Goal: Use online tool/utility: Utilize a website feature to perform a specific function

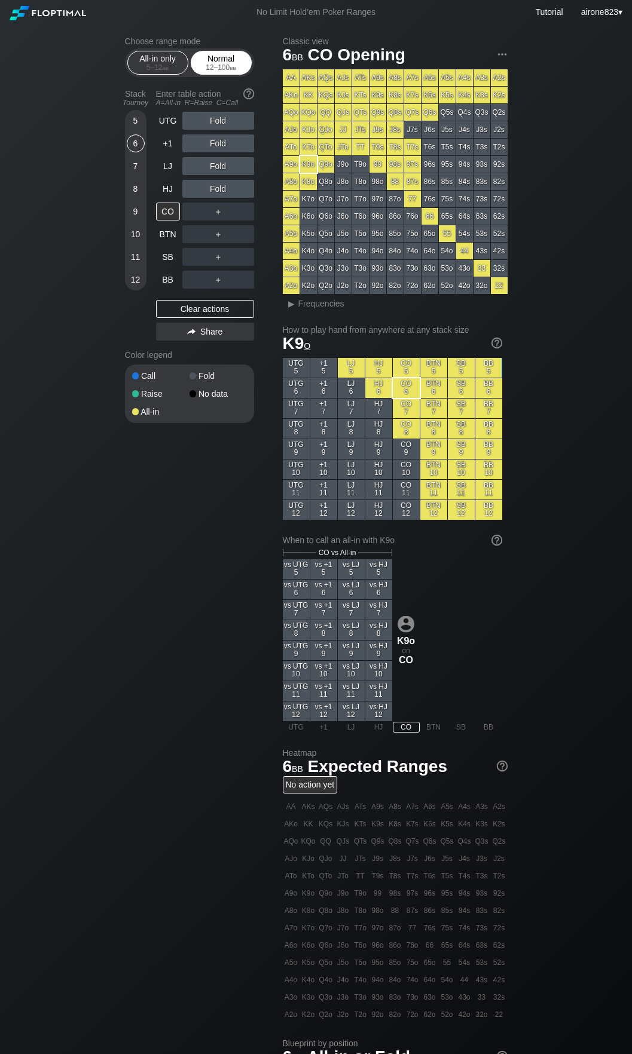
click at [222, 58] on div "Normal 12 – 100 bb" at bounding box center [221, 62] width 55 height 23
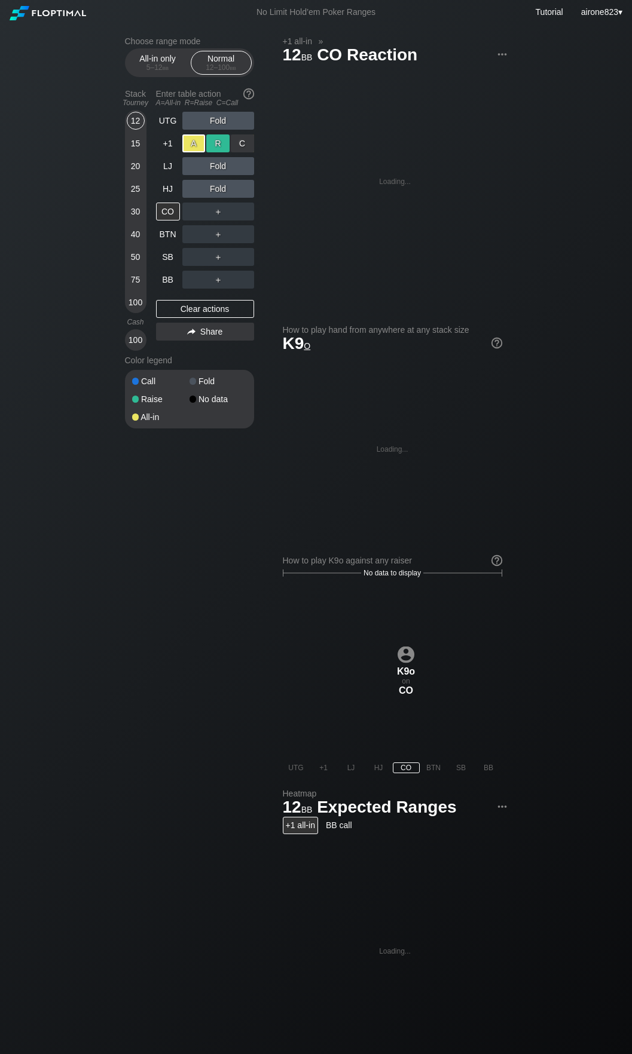
click at [204, 144] on div "A ✕" at bounding box center [193, 143] width 23 height 18
click at [212, 146] on div "R ✕" at bounding box center [217, 143] width 23 height 18
click at [133, 152] on div "15" at bounding box center [136, 143] width 18 height 18
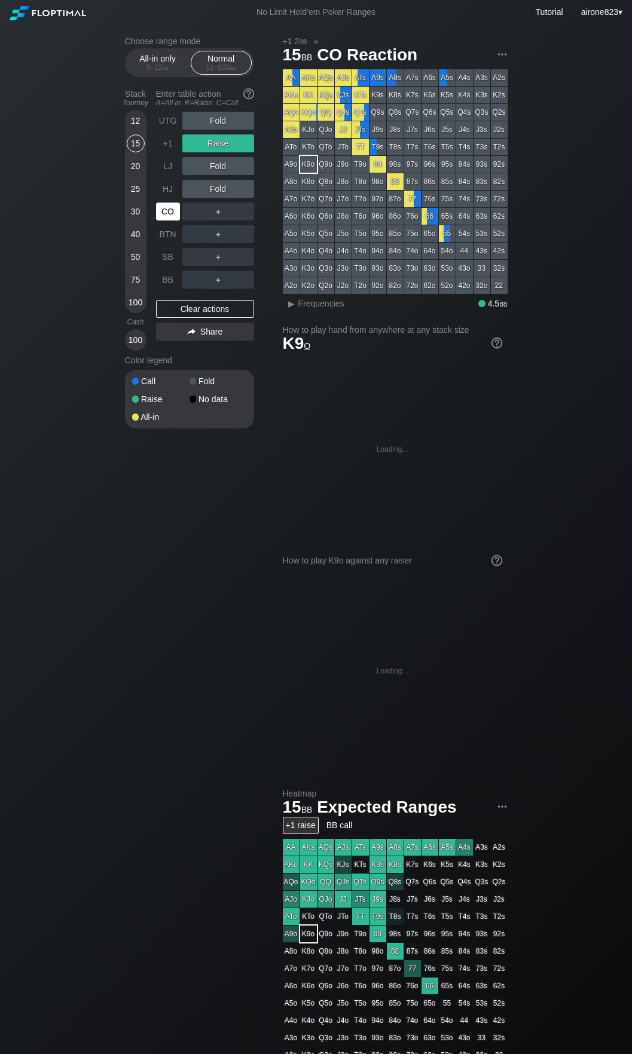
click at [164, 215] on div "CO" at bounding box center [168, 212] width 24 height 18
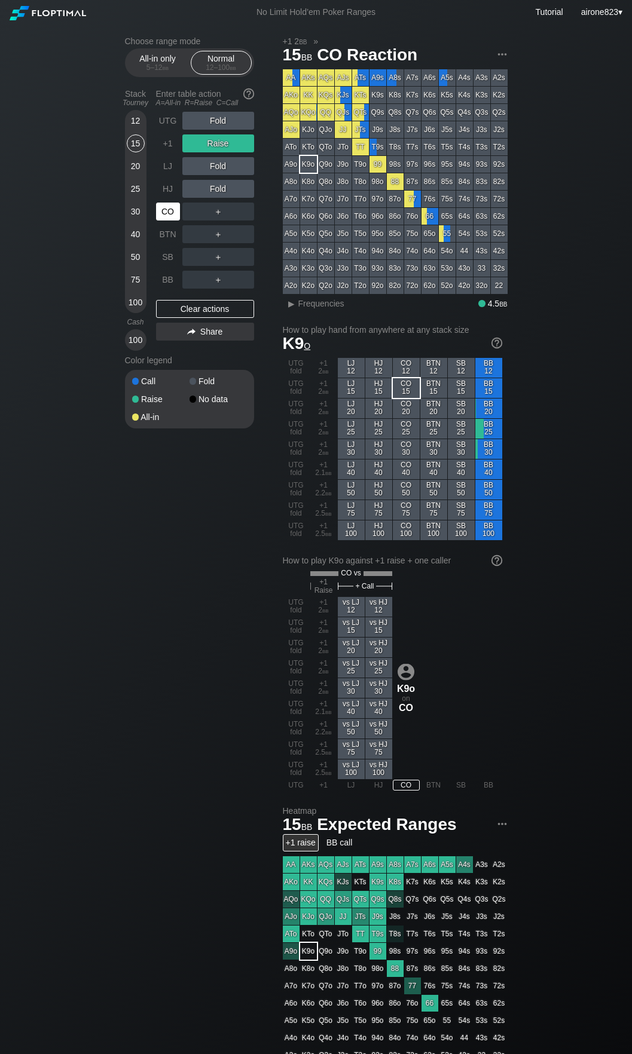
click at [164, 215] on div "CO" at bounding box center [168, 212] width 24 height 18
click at [167, 143] on div "+1" at bounding box center [168, 143] width 24 height 18
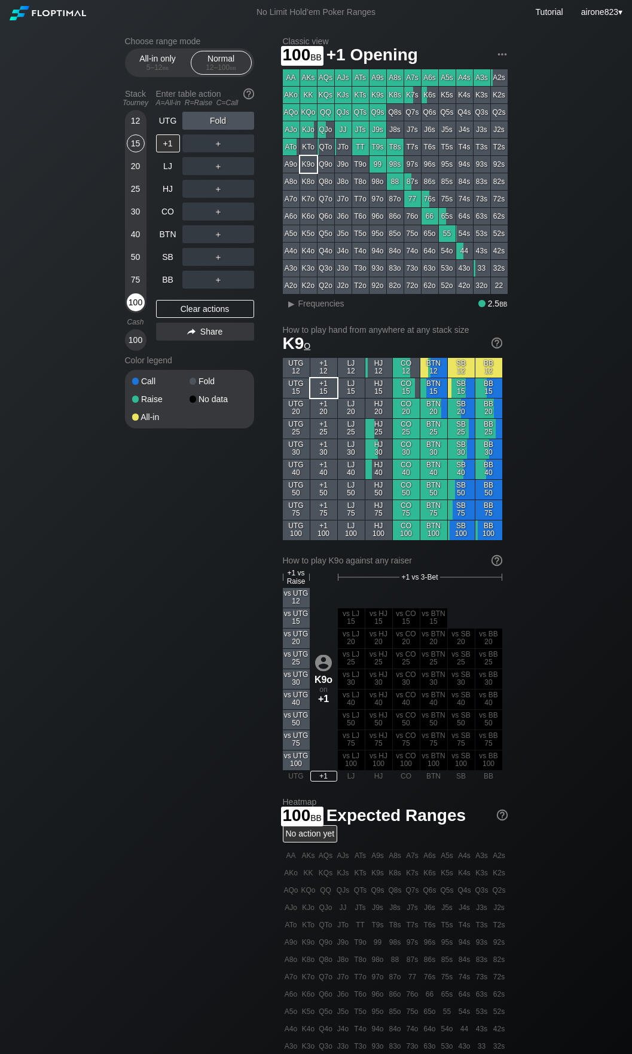
click at [136, 299] on div "100" at bounding box center [136, 302] width 18 height 18
click at [212, 241] on div "R ✕" at bounding box center [217, 234] width 23 height 18
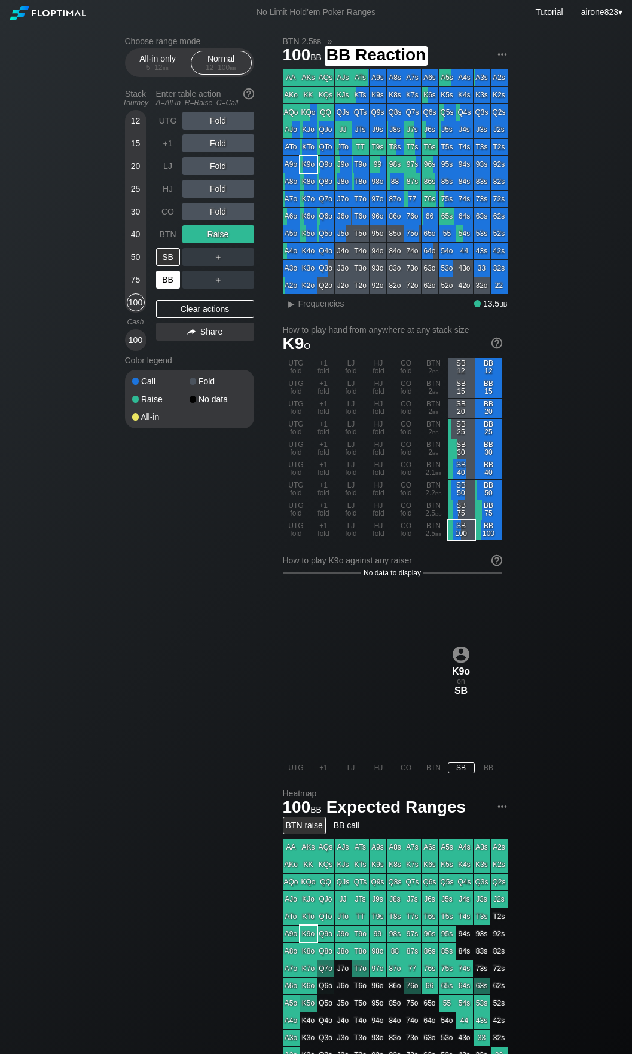
click at [169, 284] on div "BB" at bounding box center [168, 280] width 24 height 18
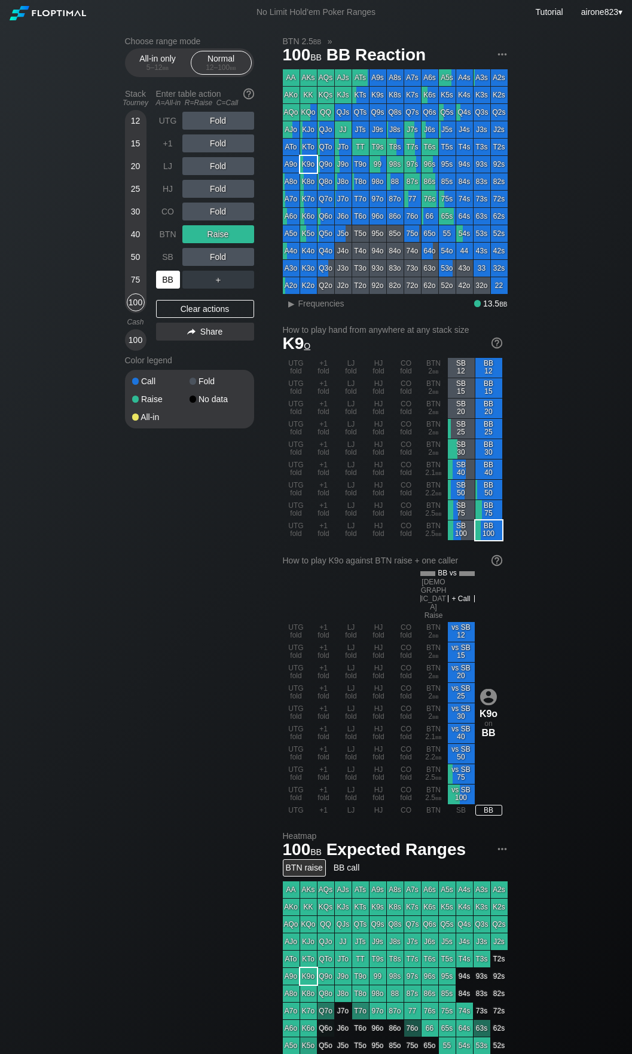
click at [169, 284] on div "BB" at bounding box center [168, 280] width 24 height 18
click at [213, 255] on div "Fold" at bounding box center [218, 257] width 72 height 18
click at [215, 258] on div "R ✕" at bounding box center [217, 257] width 23 height 18
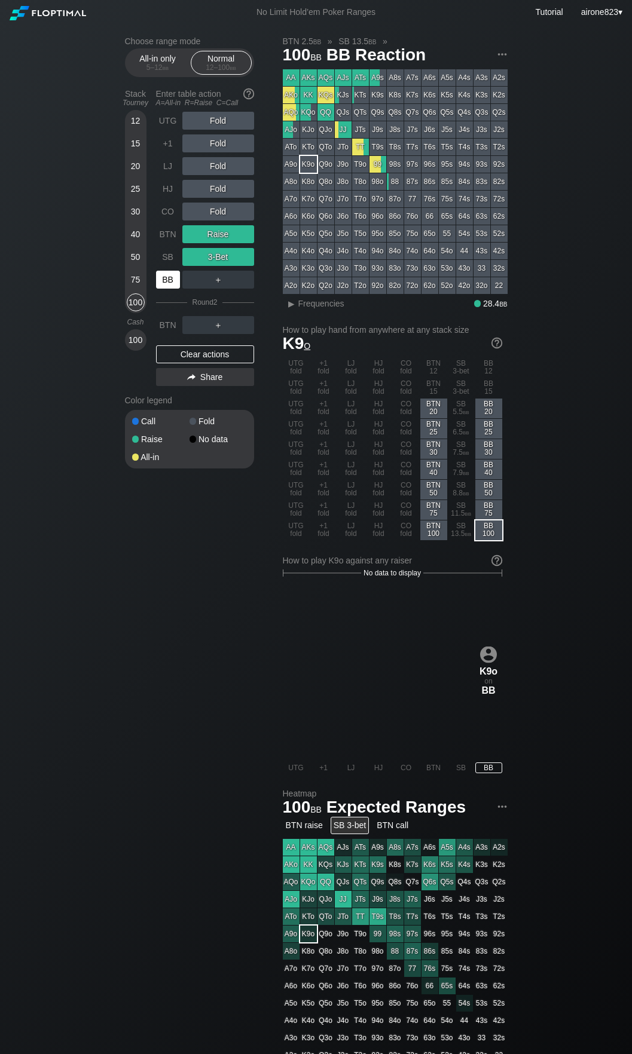
click at [168, 284] on div "BB" at bounding box center [168, 280] width 24 height 18
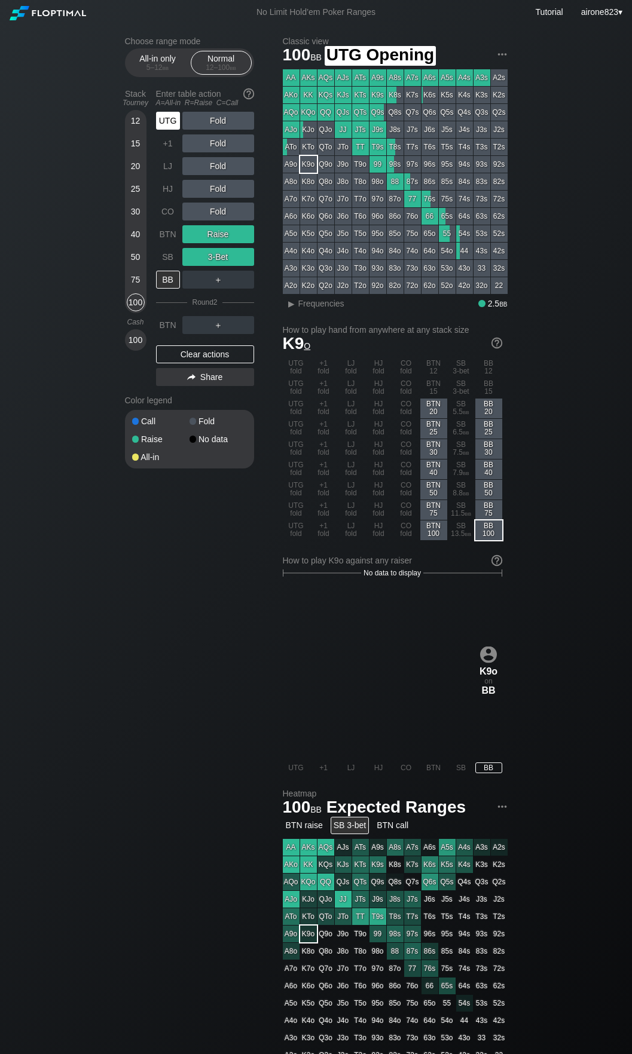
click at [171, 118] on div "UTG" at bounding box center [168, 121] width 24 height 18
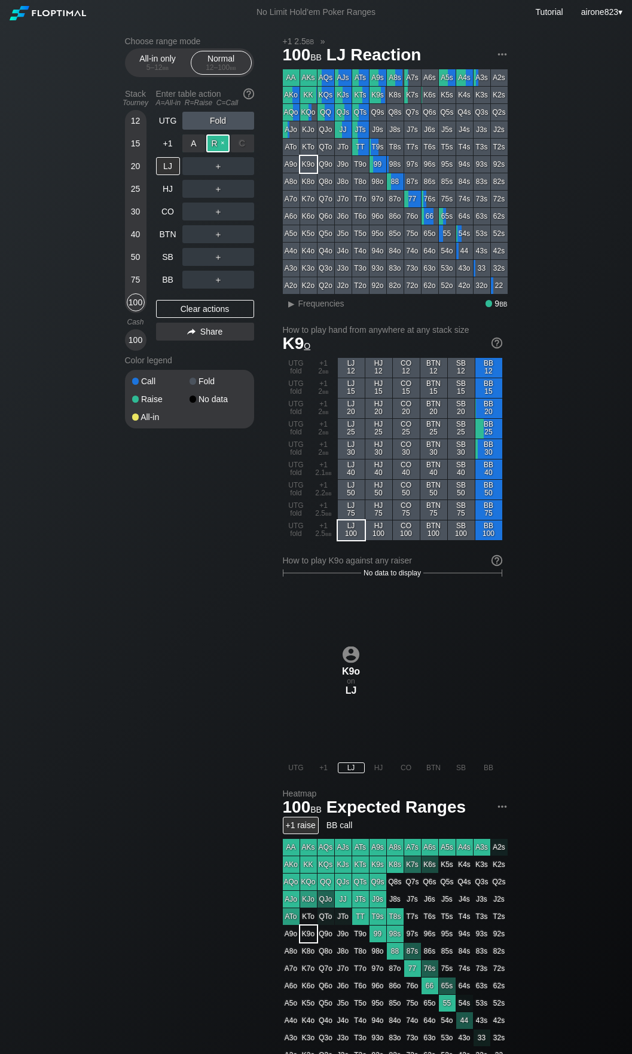
click at [218, 149] on div "R ✕" at bounding box center [217, 143] width 23 height 18
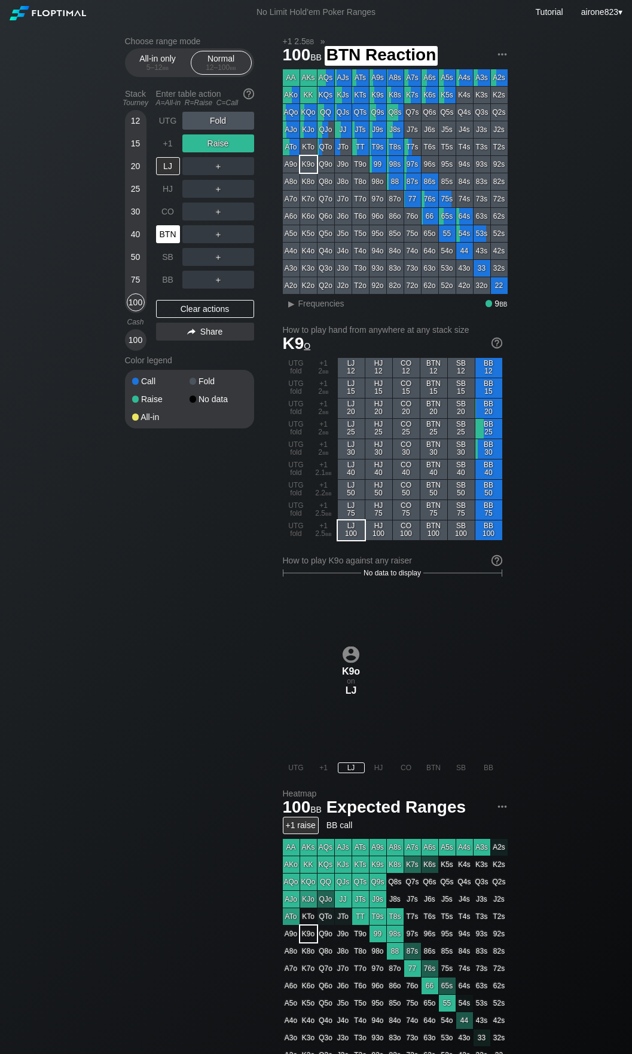
click at [169, 239] on div "BTN" at bounding box center [168, 234] width 24 height 18
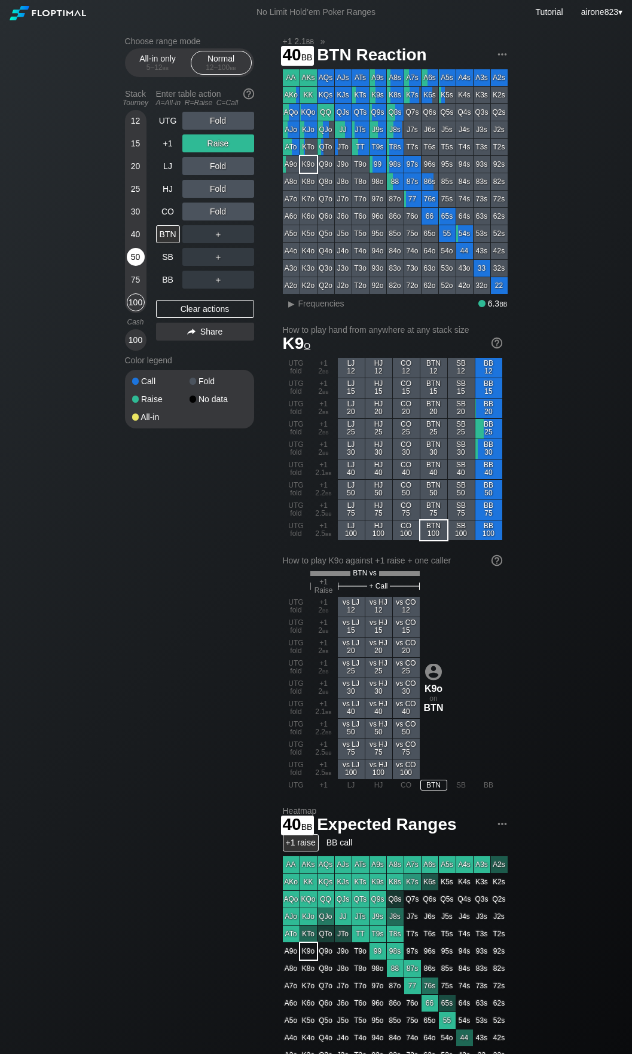
click at [135, 250] on div "50" at bounding box center [136, 257] width 18 height 18
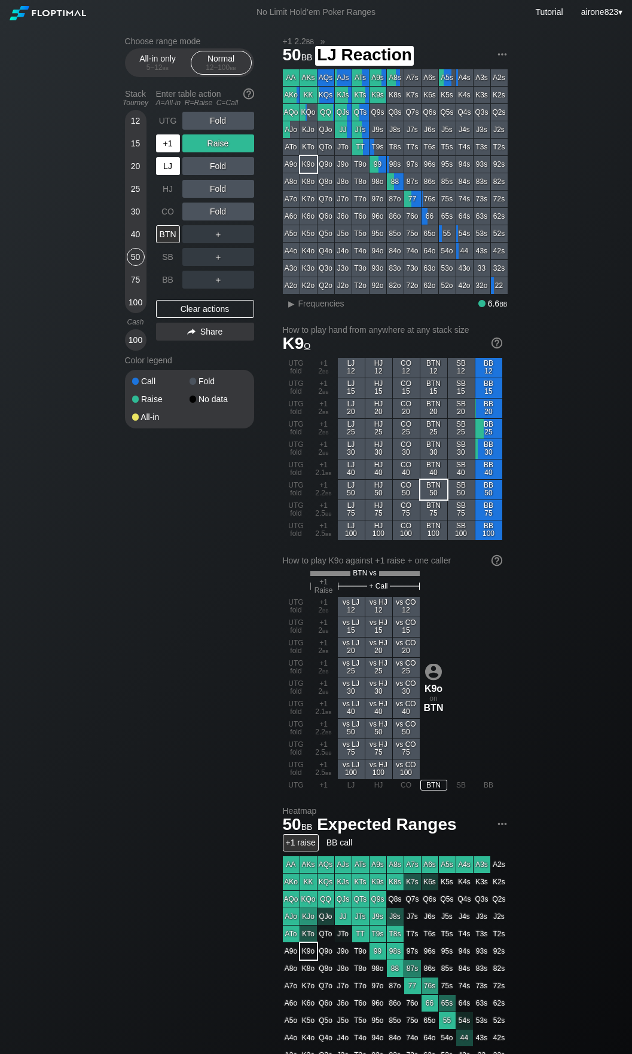
click at [171, 155] on div "+1" at bounding box center [169, 143] width 26 height 23
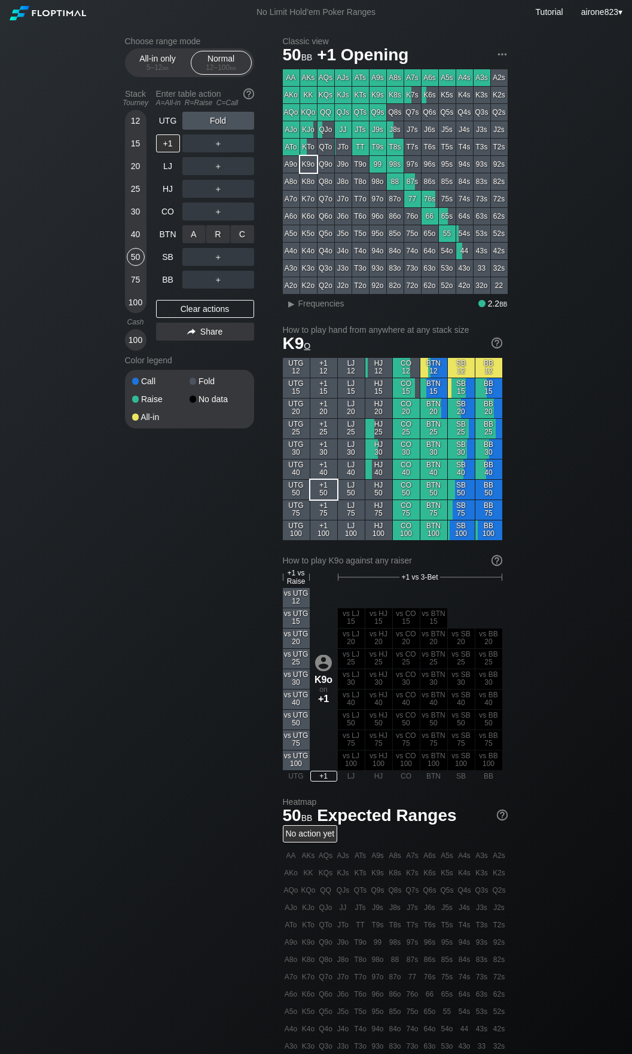
click at [222, 235] on div "R ✕" at bounding box center [217, 234] width 23 height 18
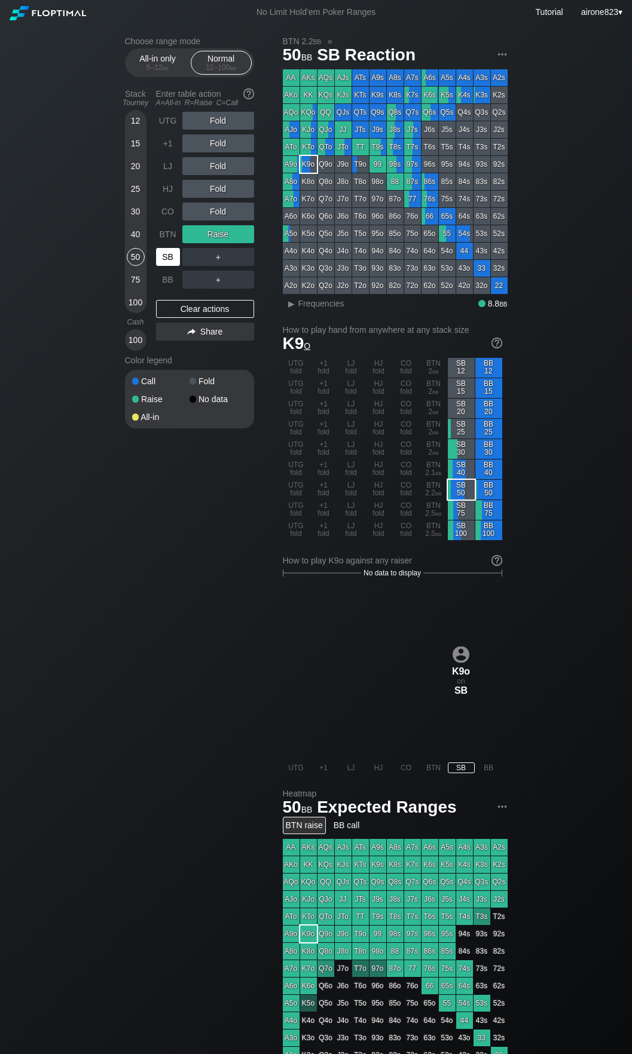
click at [165, 261] on div "SB" at bounding box center [168, 257] width 24 height 18
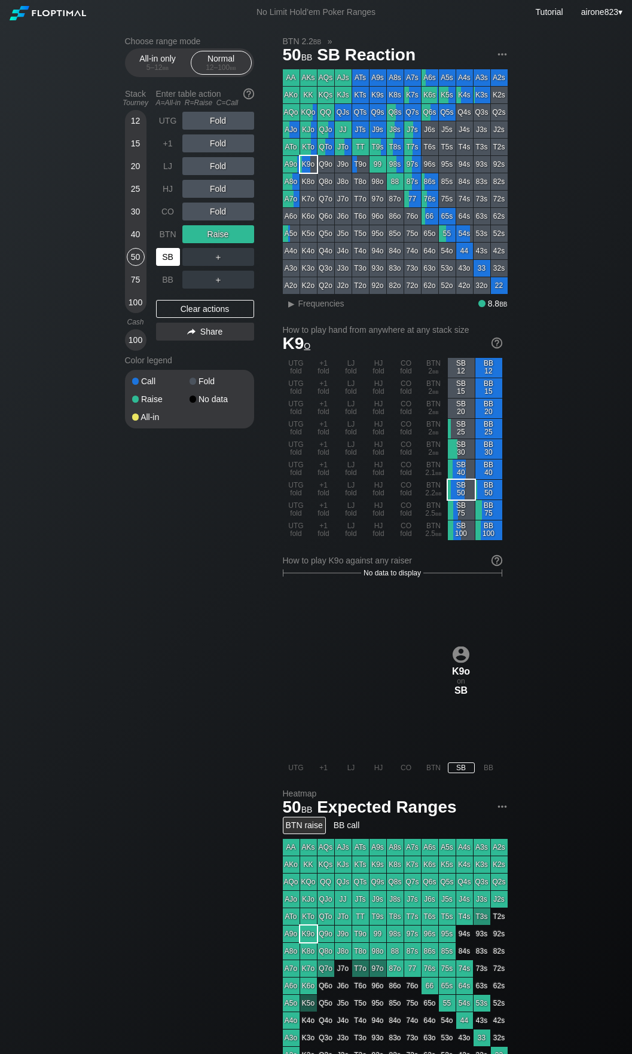
click at [165, 261] on div "SB" at bounding box center [168, 257] width 24 height 18
click at [204, 209] on div "A ✕ R ✕ C ✕ Fold" at bounding box center [218, 212] width 72 height 18
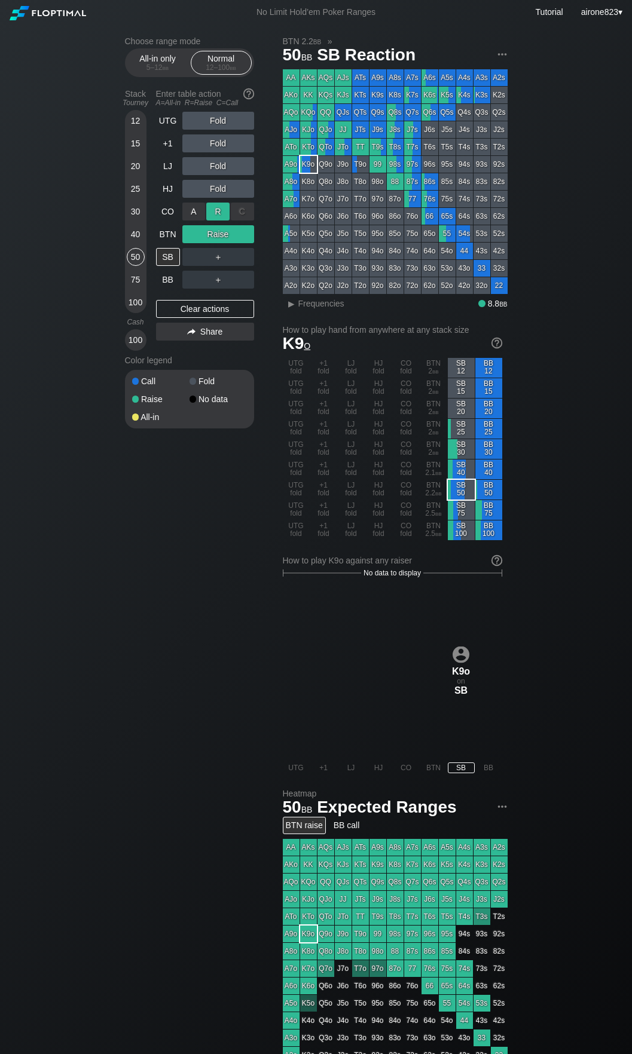
click at [216, 214] on div "R ✕" at bounding box center [217, 212] width 23 height 18
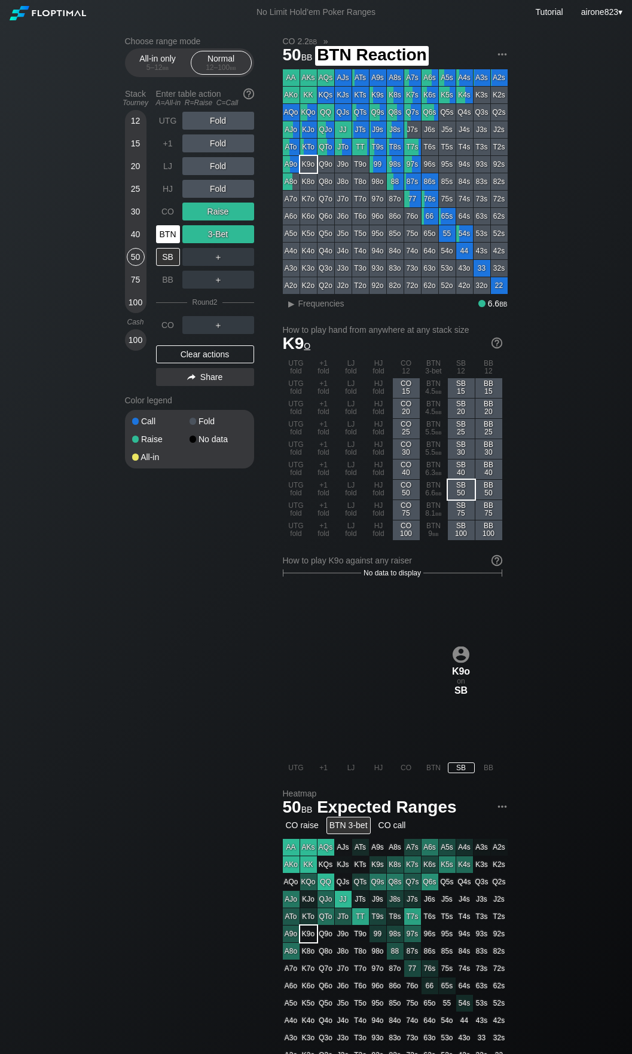
click at [172, 234] on div "BTN" at bounding box center [168, 234] width 24 height 18
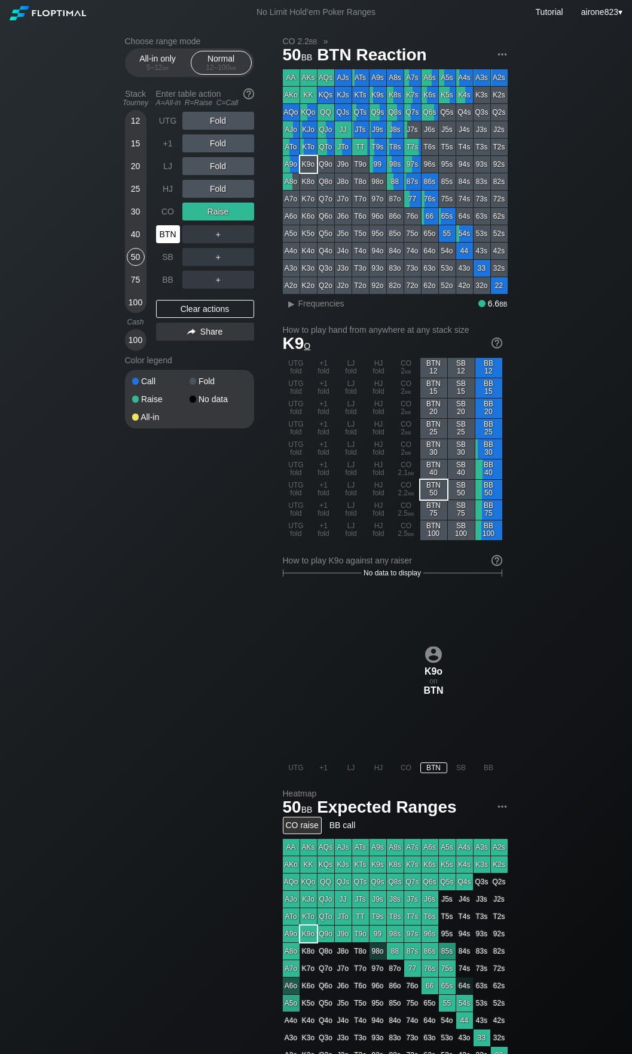
click at [172, 234] on div "BTN" at bounding box center [168, 234] width 24 height 18
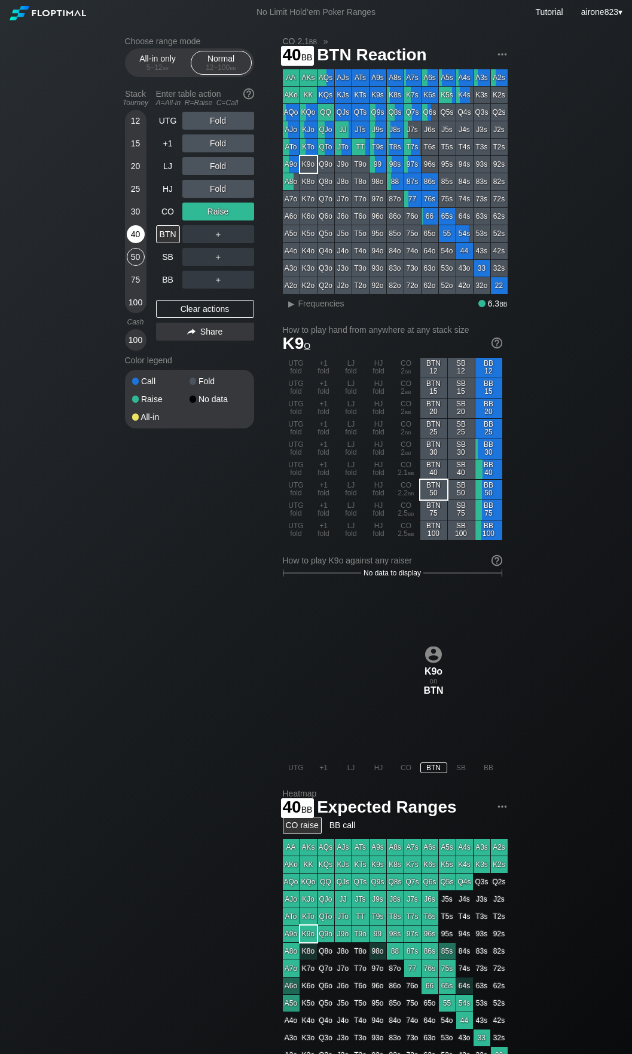
click at [136, 243] on div "40" at bounding box center [136, 234] width 18 height 18
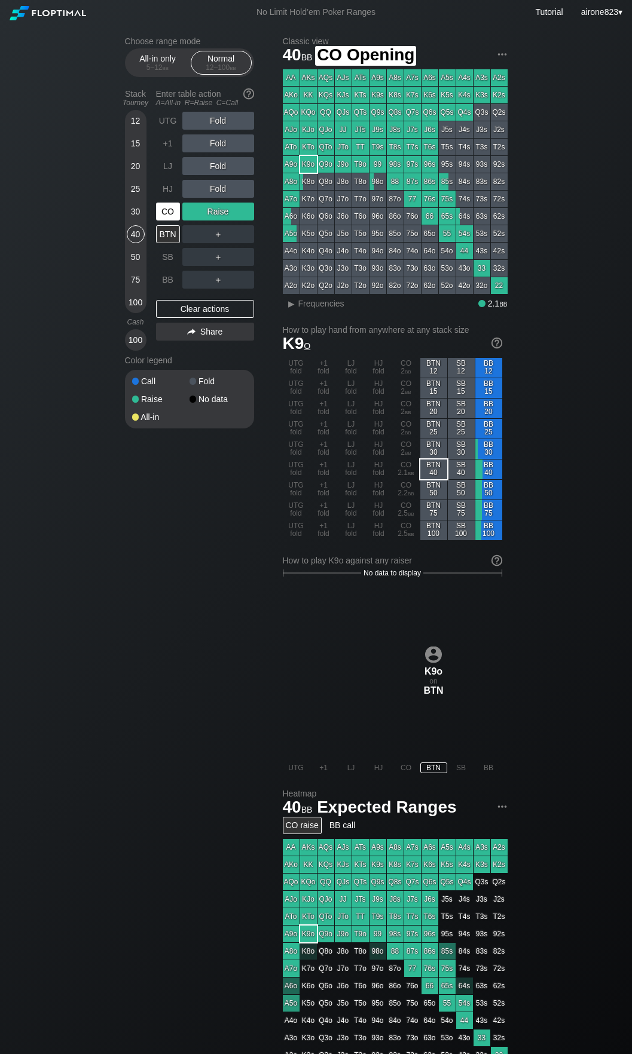
click at [168, 212] on div "CO" at bounding box center [168, 212] width 24 height 18
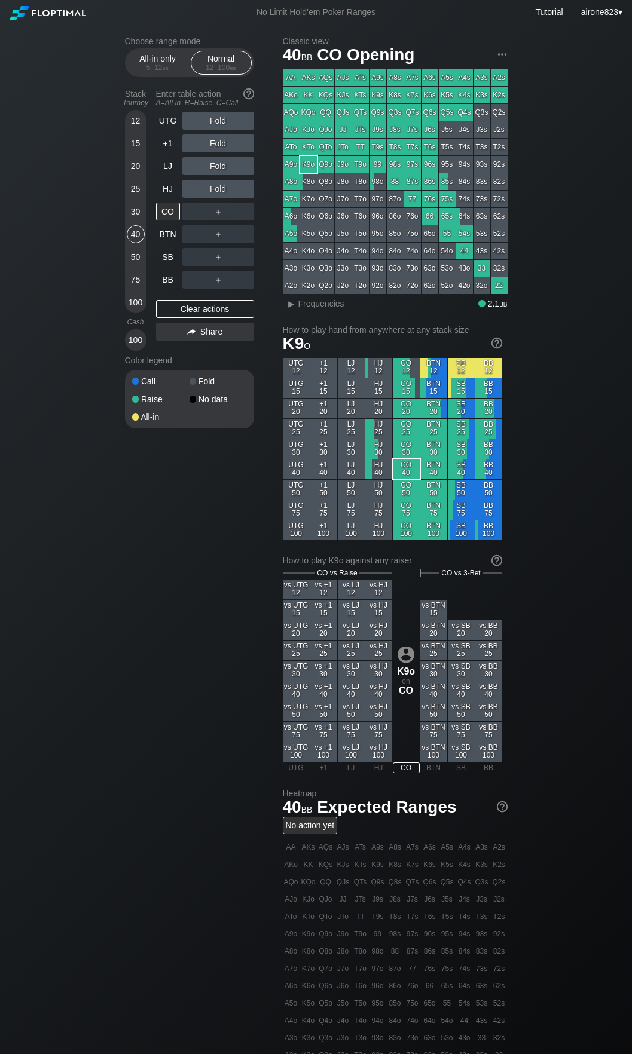
click at [217, 192] on div "Fold" at bounding box center [218, 189] width 72 height 18
click at [217, 192] on div "R ✕" at bounding box center [217, 189] width 23 height 18
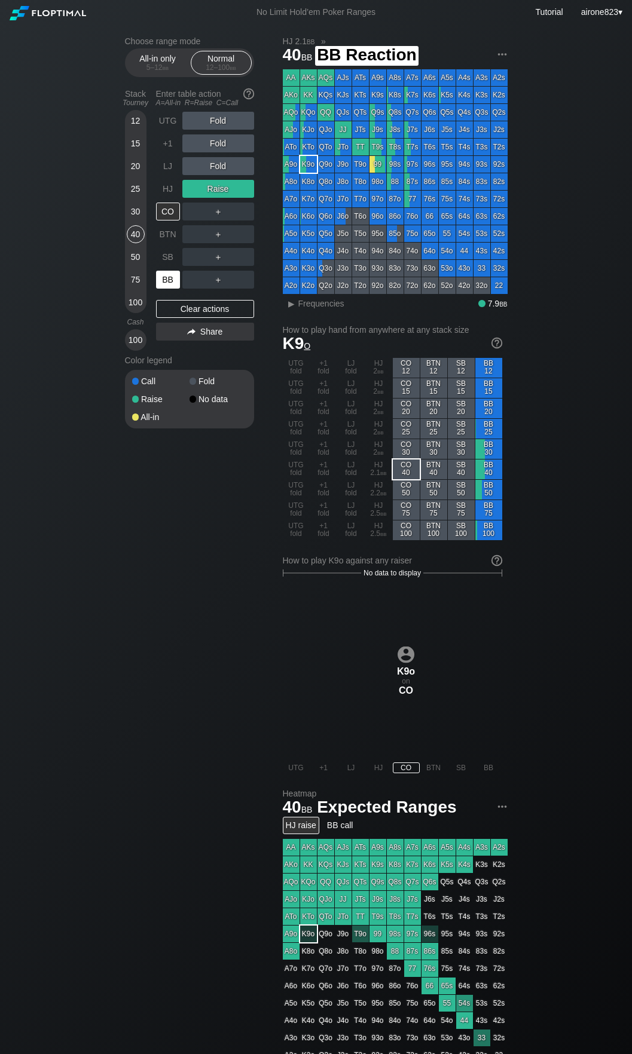
click at [169, 283] on div "BB" at bounding box center [168, 280] width 24 height 18
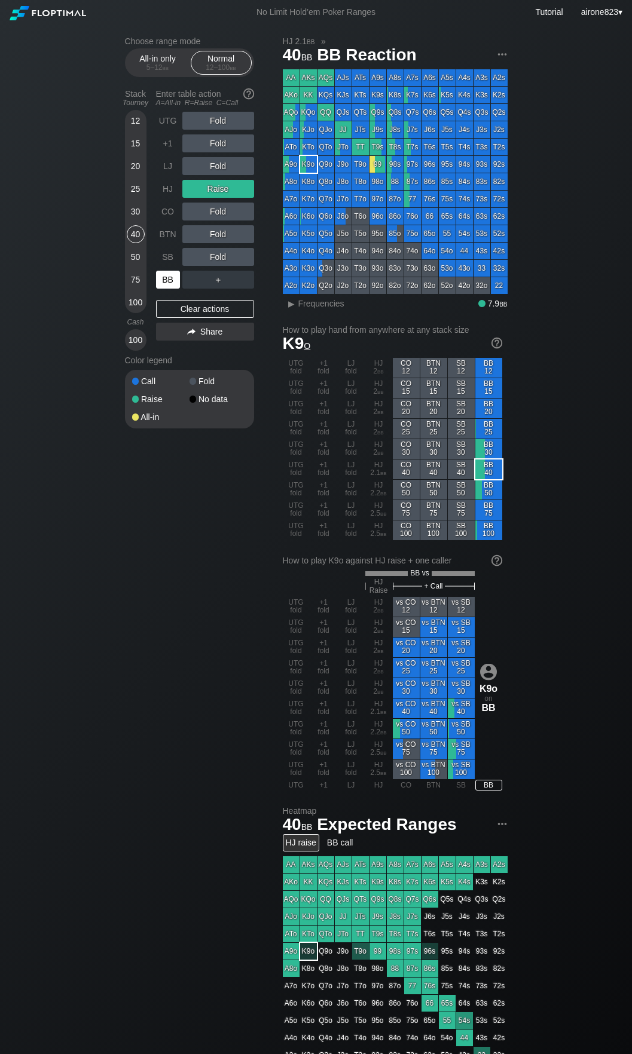
click at [169, 283] on div "BB" at bounding box center [168, 280] width 24 height 18
click at [169, 284] on div "BB" at bounding box center [168, 280] width 24 height 18
click at [164, 197] on div "HJ" at bounding box center [168, 189] width 24 height 18
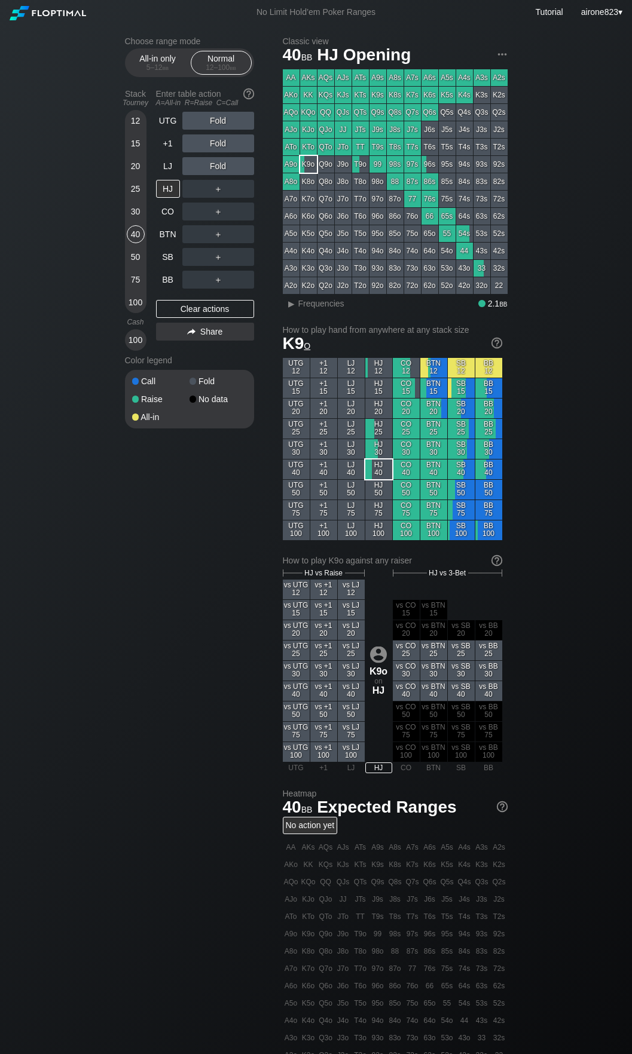
click at [142, 251] on div "50" at bounding box center [136, 259] width 18 height 23
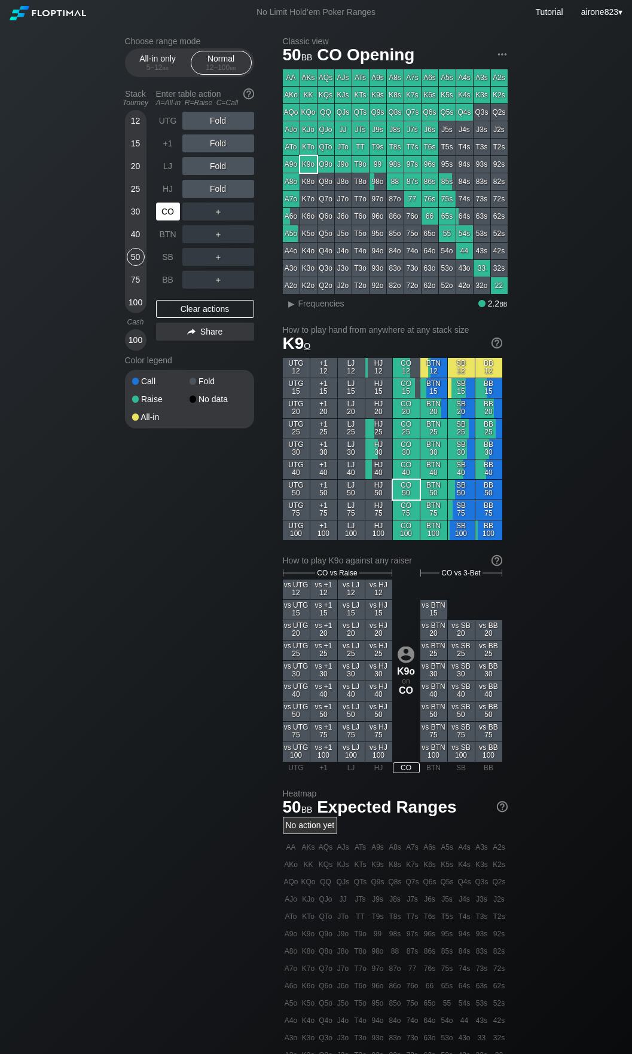
click at [161, 223] on div "CO" at bounding box center [169, 211] width 26 height 23
click at [223, 237] on div "＋" at bounding box center [218, 234] width 72 height 18
click at [223, 237] on div "R ✕" at bounding box center [217, 234] width 23 height 18
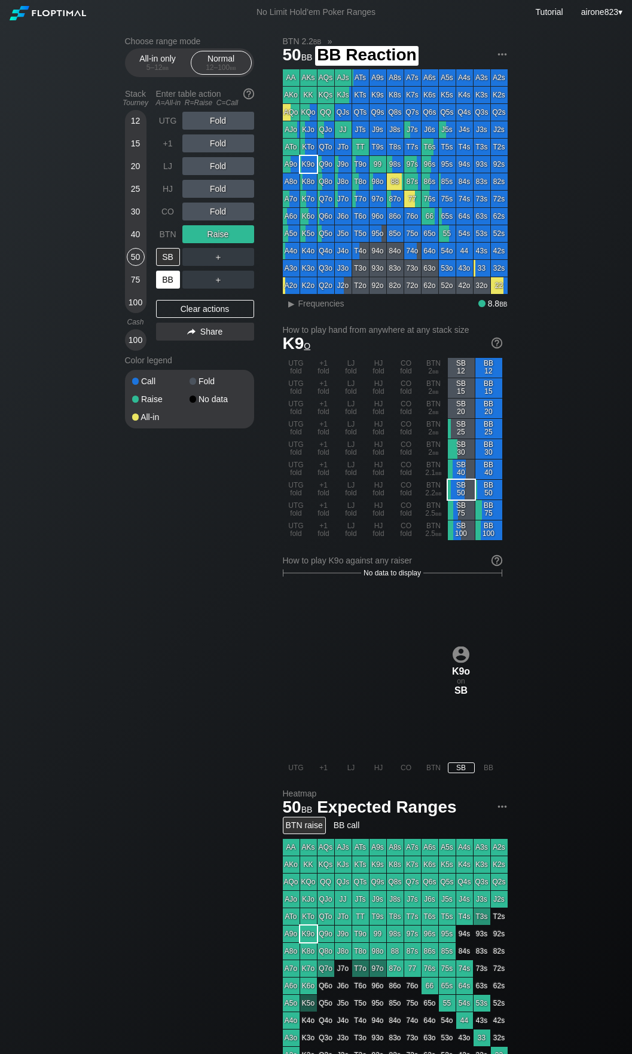
click at [175, 283] on div "BB" at bounding box center [168, 280] width 24 height 18
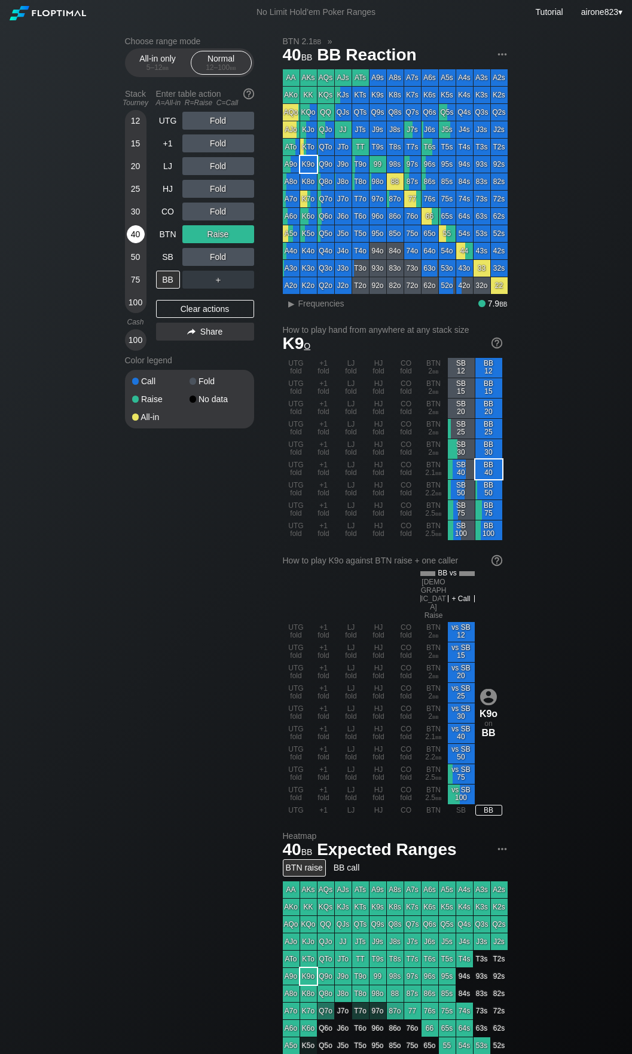
click at [128, 235] on div "40" at bounding box center [136, 234] width 18 height 18
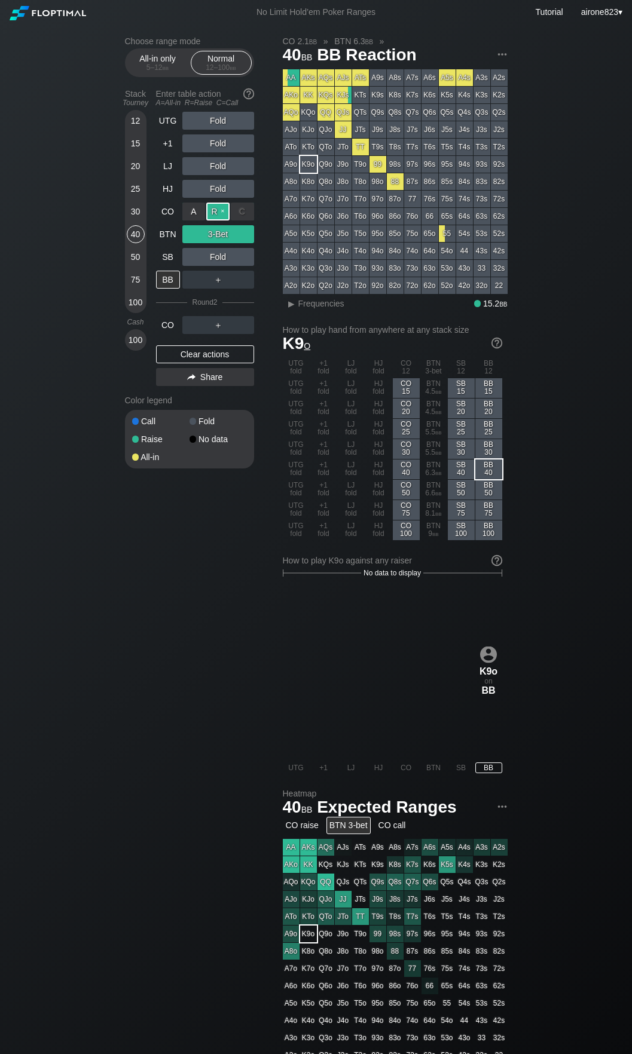
click at [215, 210] on div "R ✕" at bounding box center [217, 212] width 23 height 18
click at [235, 235] on div "C ✕" at bounding box center [242, 234] width 23 height 18
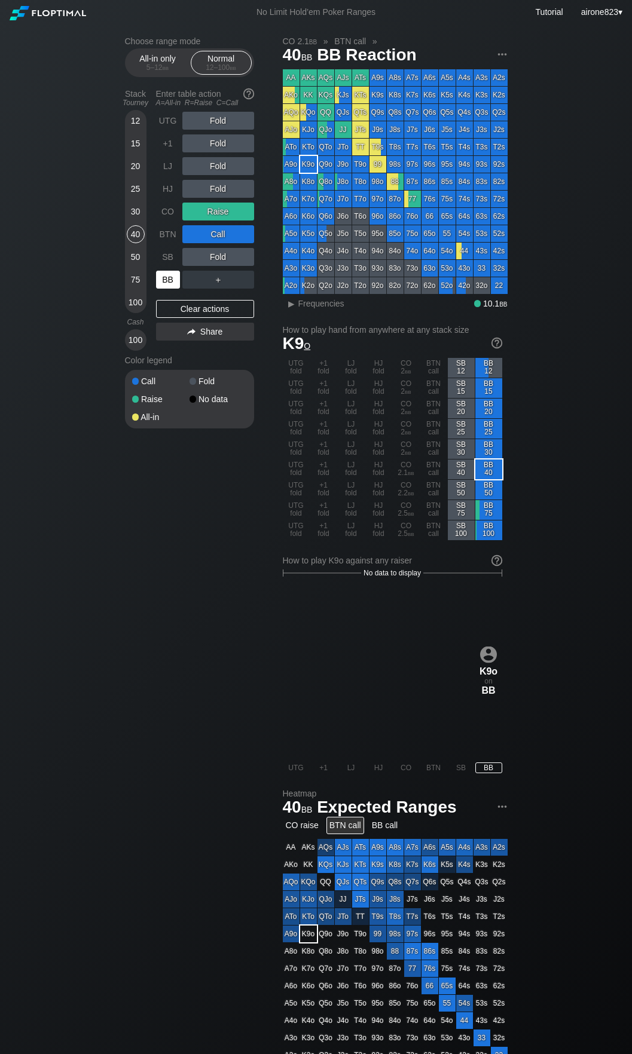
click at [163, 287] on div "BB" at bounding box center [168, 280] width 24 height 18
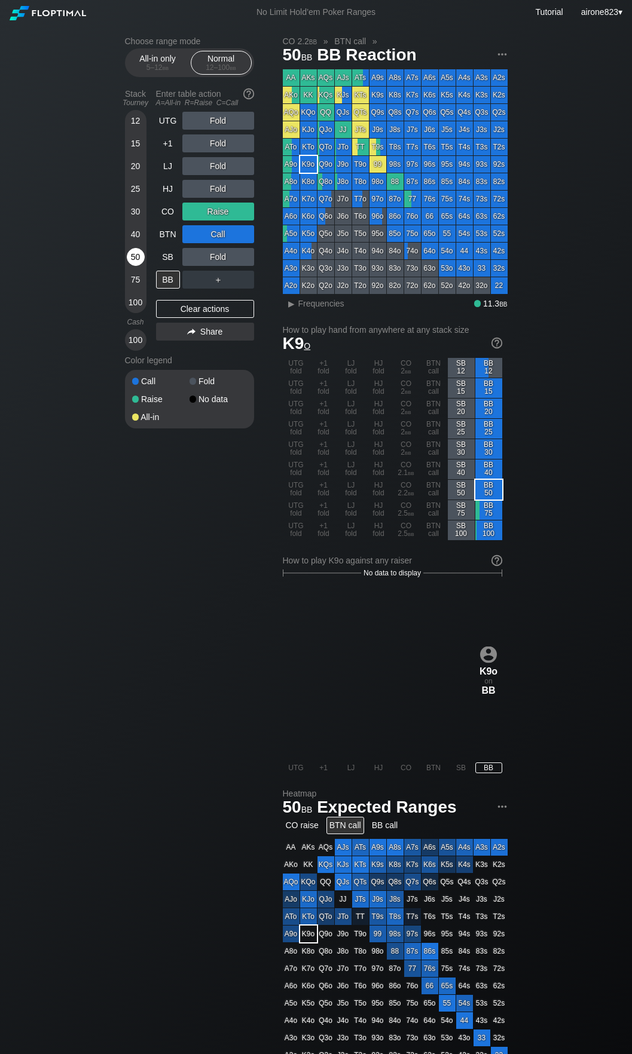
click at [133, 260] on div "50" at bounding box center [136, 257] width 18 height 18
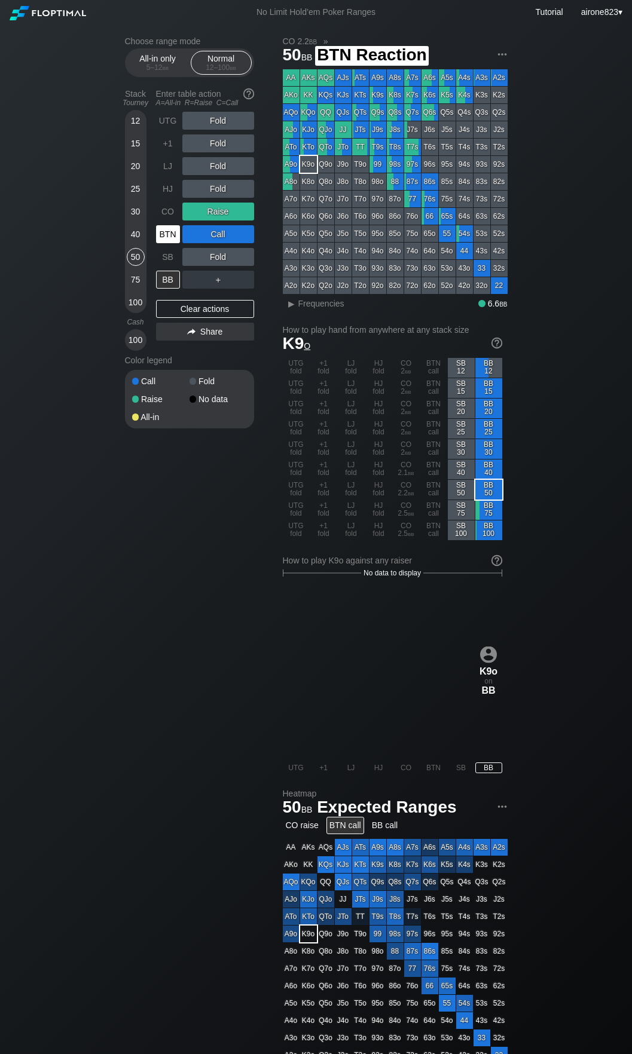
click at [173, 232] on div "BTN" at bounding box center [168, 234] width 24 height 18
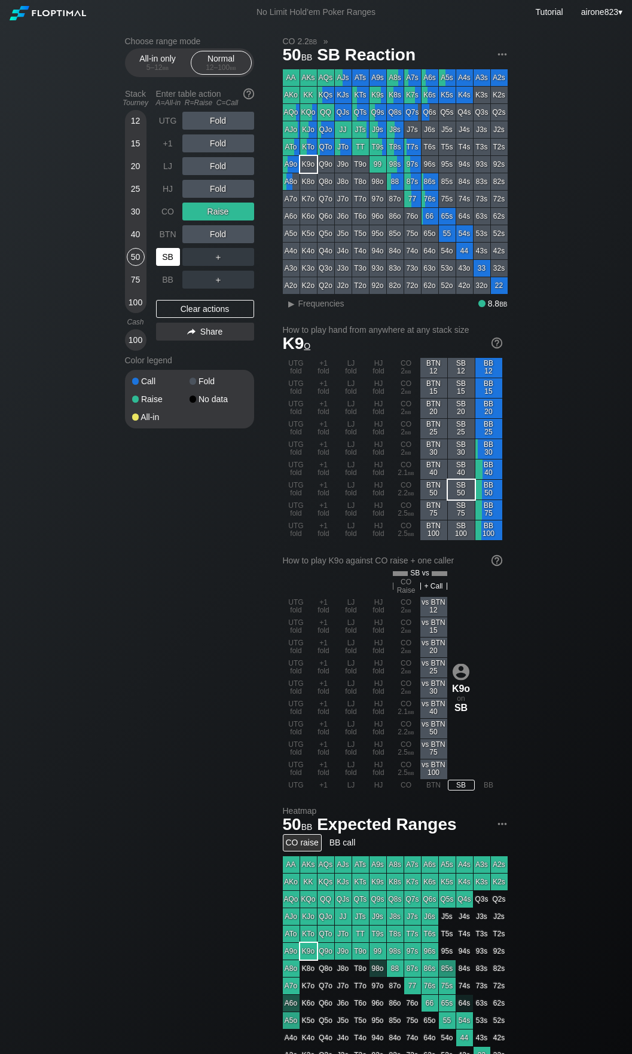
click at [174, 257] on div "SB" at bounding box center [168, 257] width 24 height 18
click at [136, 207] on div "30" at bounding box center [136, 212] width 18 height 18
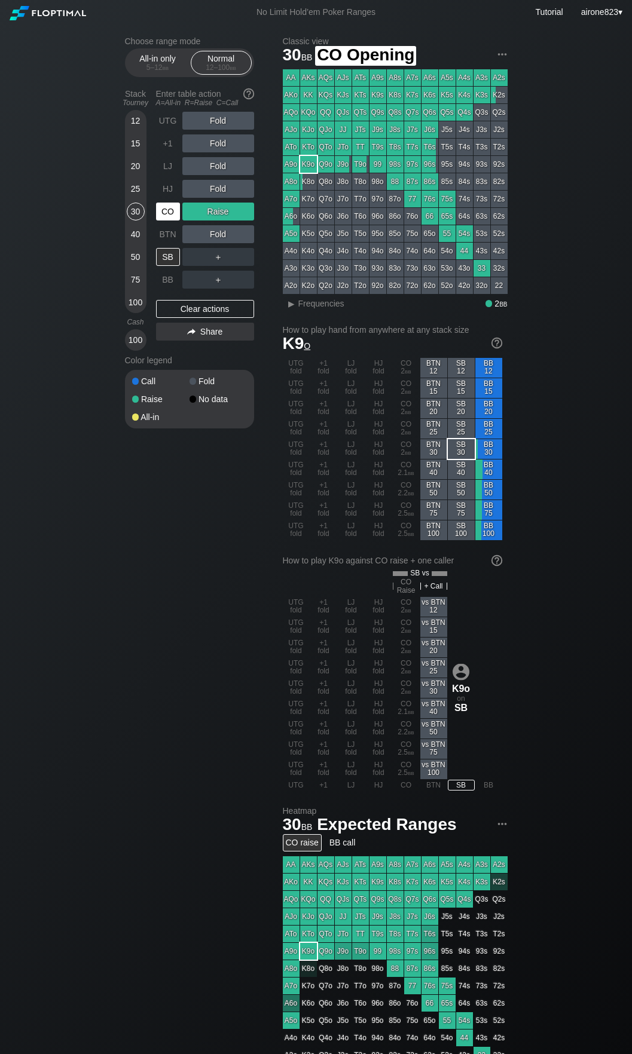
click at [157, 216] on div "CO" at bounding box center [168, 212] width 24 height 18
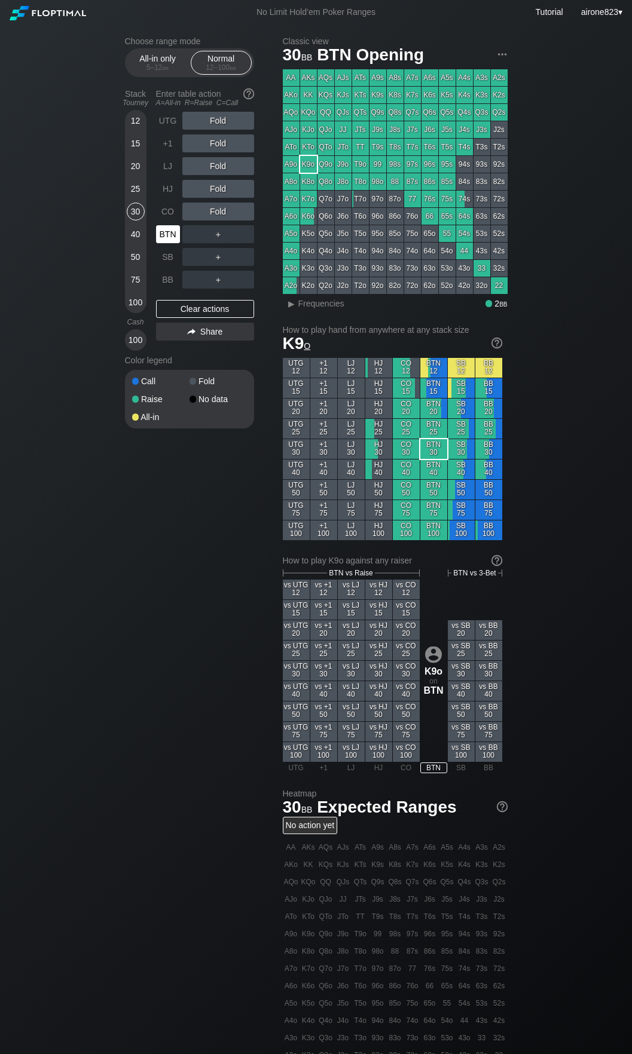
click at [170, 227] on div "BTN" at bounding box center [169, 234] width 26 height 23
click at [133, 149] on div "15" at bounding box center [136, 143] width 18 height 18
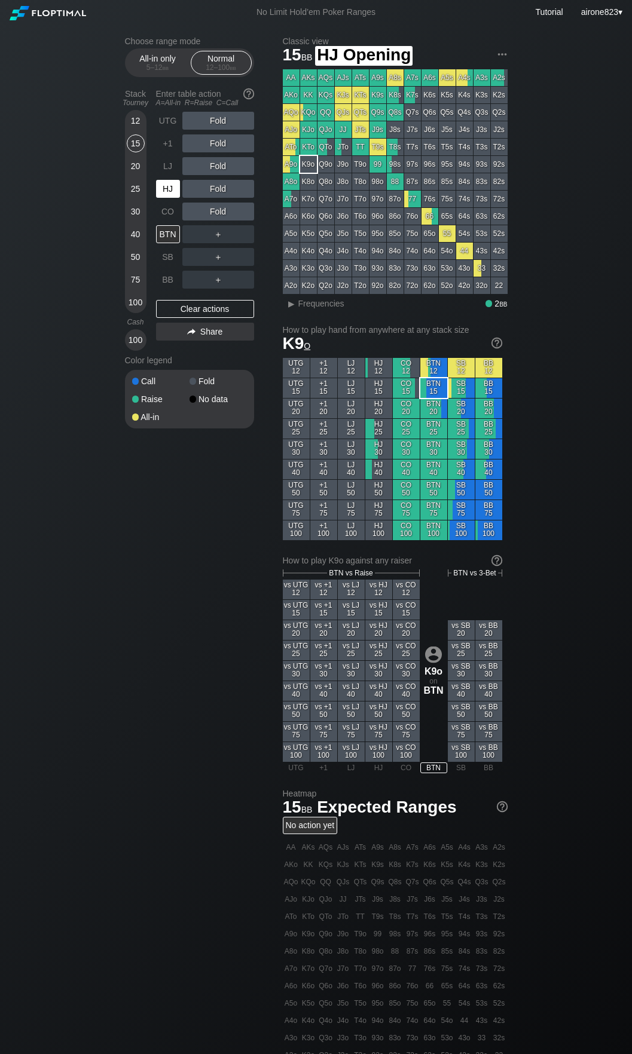
click at [167, 194] on div "HJ" at bounding box center [168, 189] width 24 height 18
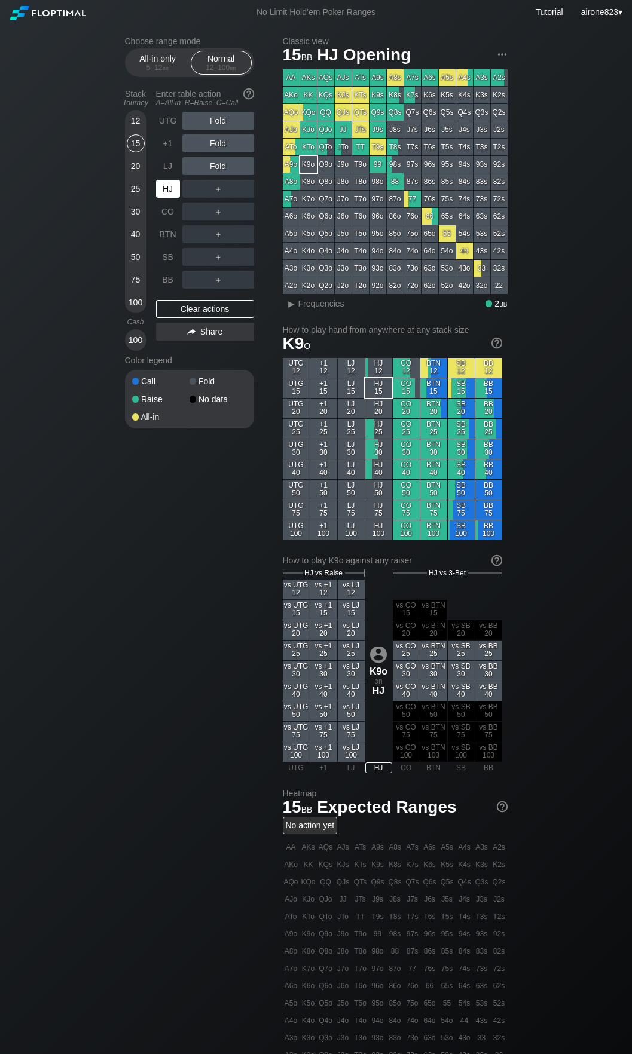
click at [167, 194] on div "HJ" at bounding box center [168, 189] width 24 height 18
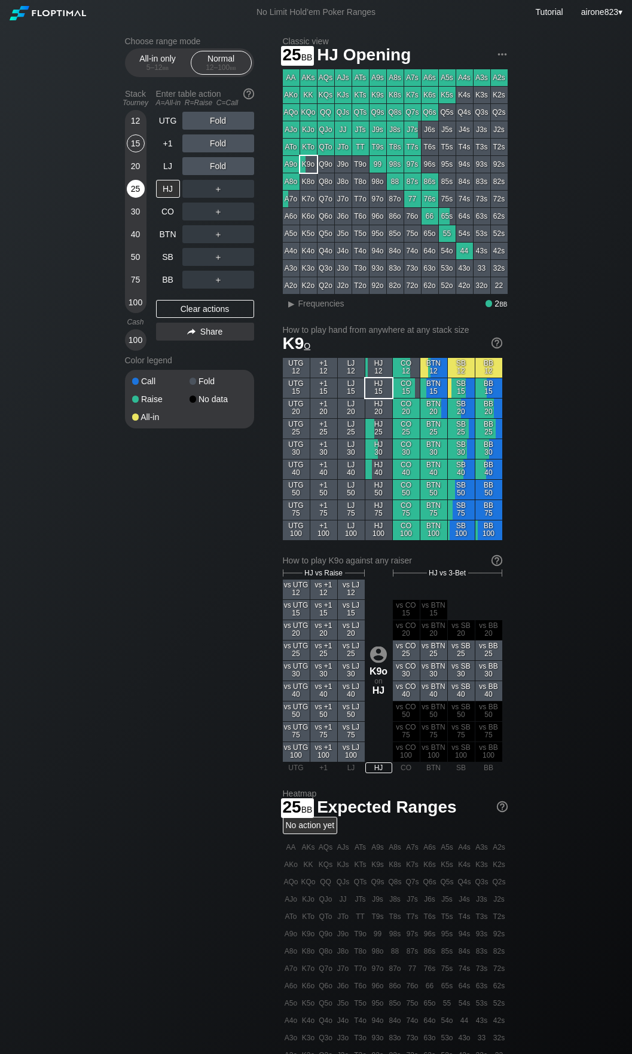
click at [140, 192] on div "25" at bounding box center [136, 189] width 18 height 18
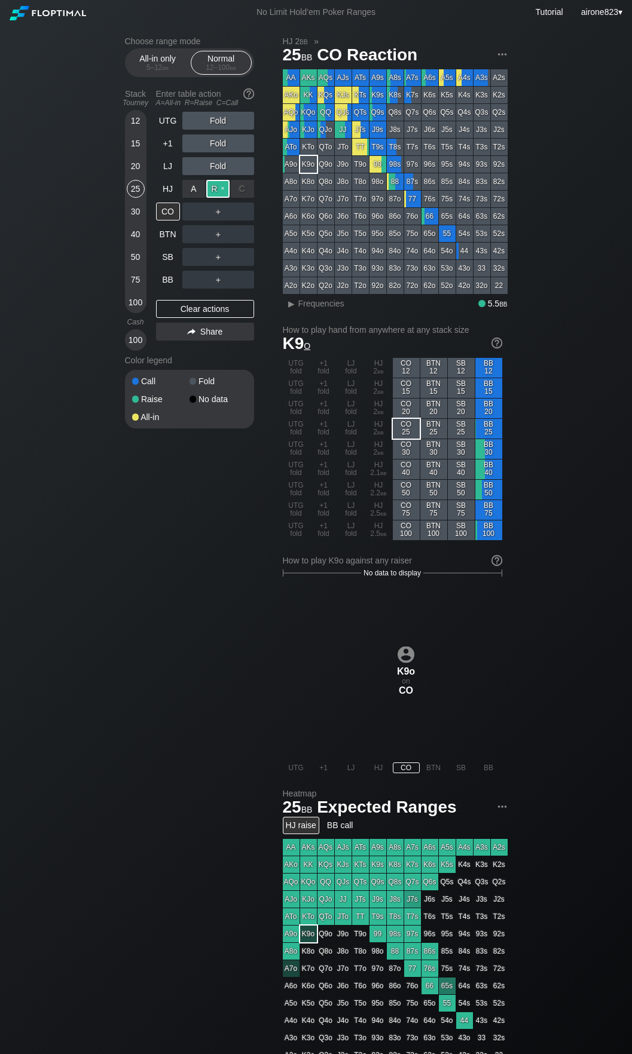
click at [223, 191] on div "R ✕" at bounding box center [217, 189] width 23 height 18
click at [243, 230] on div "C ✕" at bounding box center [242, 234] width 23 height 18
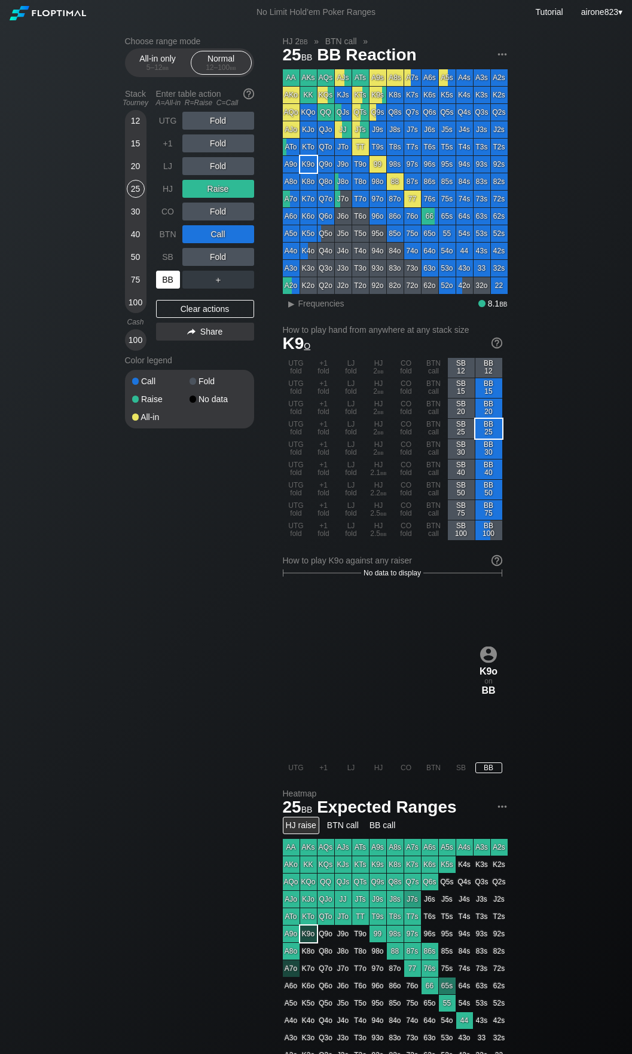
click at [171, 284] on div "BB" at bounding box center [168, 280] width 24 height 18
click at [170, 285] on div "BB" at bounding box center [168, 280] width 24 height 18
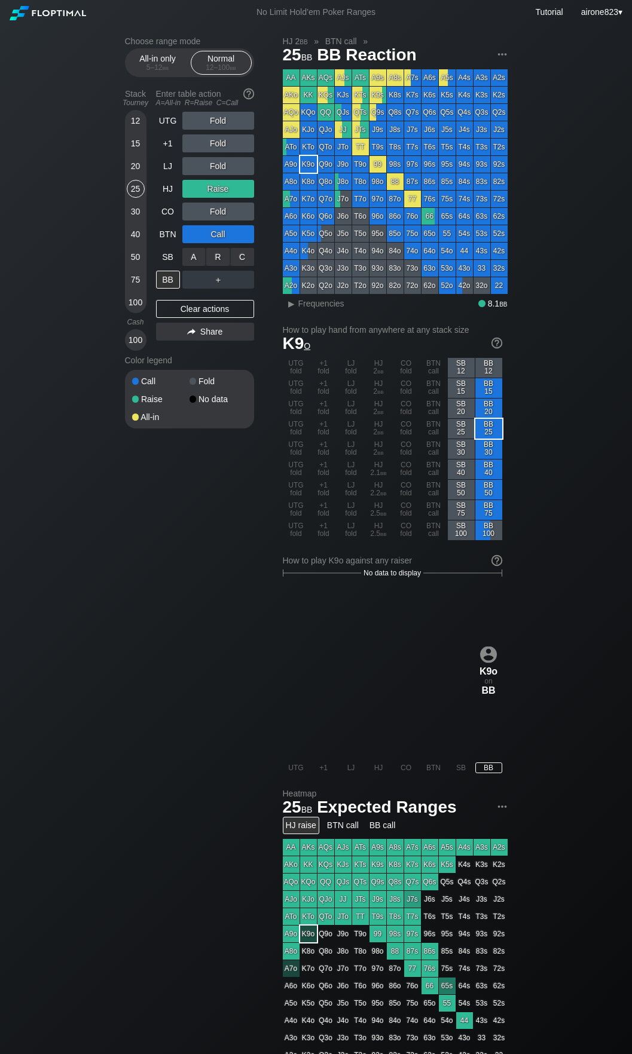
click at [245, 259] on div "C ✕" at bounding box center [242, 257] width 23 height 18
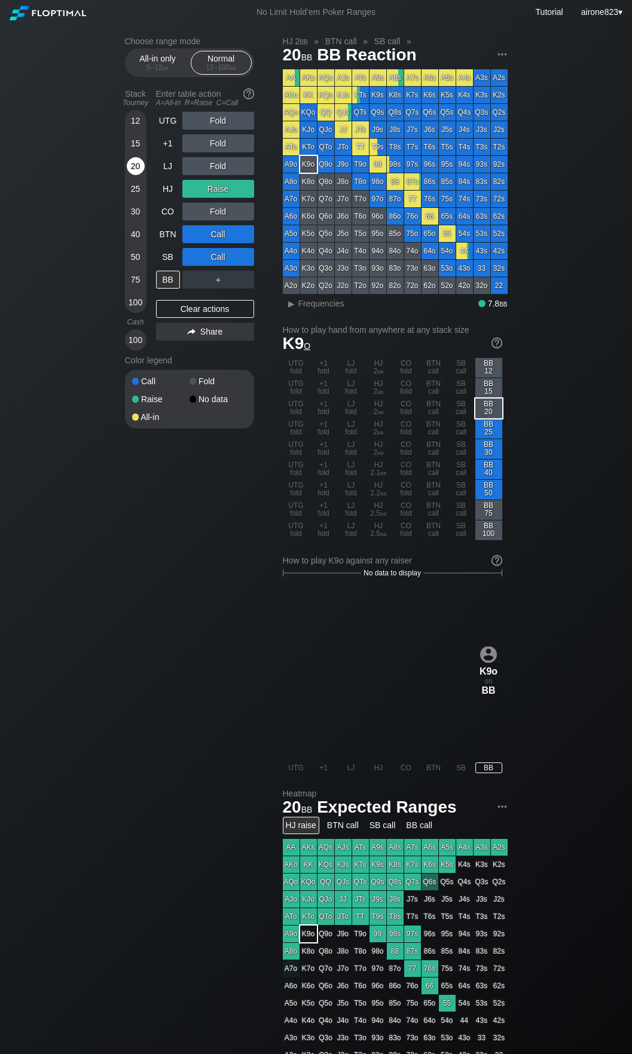
click at [130, 172] on div "20" at bounding box center [136, 166] width 18 height 18
click at [127, 192] on div "25" at bounding box center [136, 191] width 18 height 23
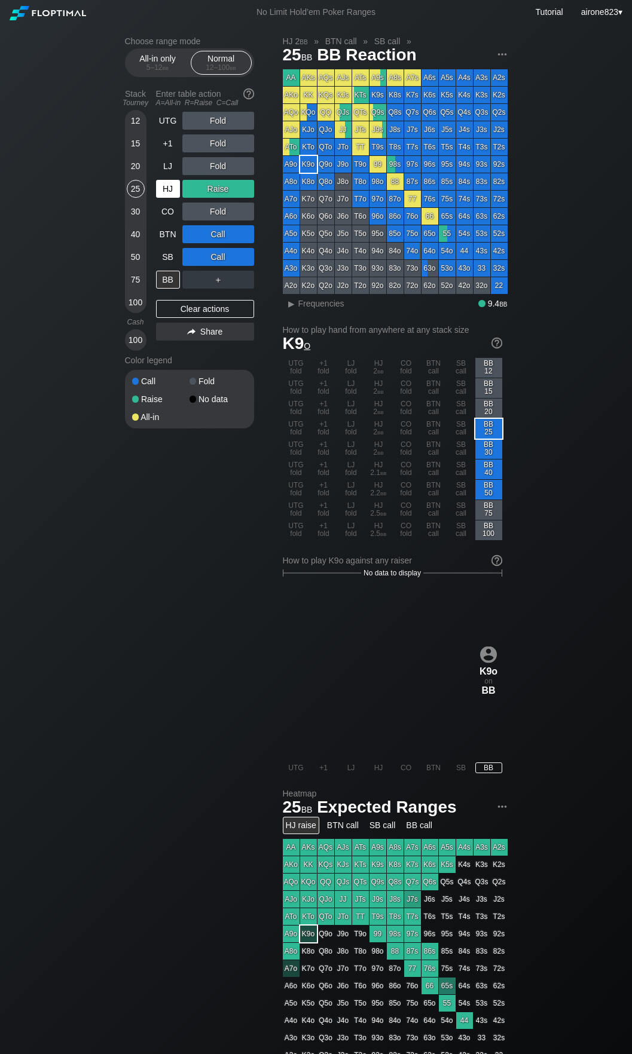
click at [164, 195] on div "HJ" at bounding box center [168, 189] width 24 height 18
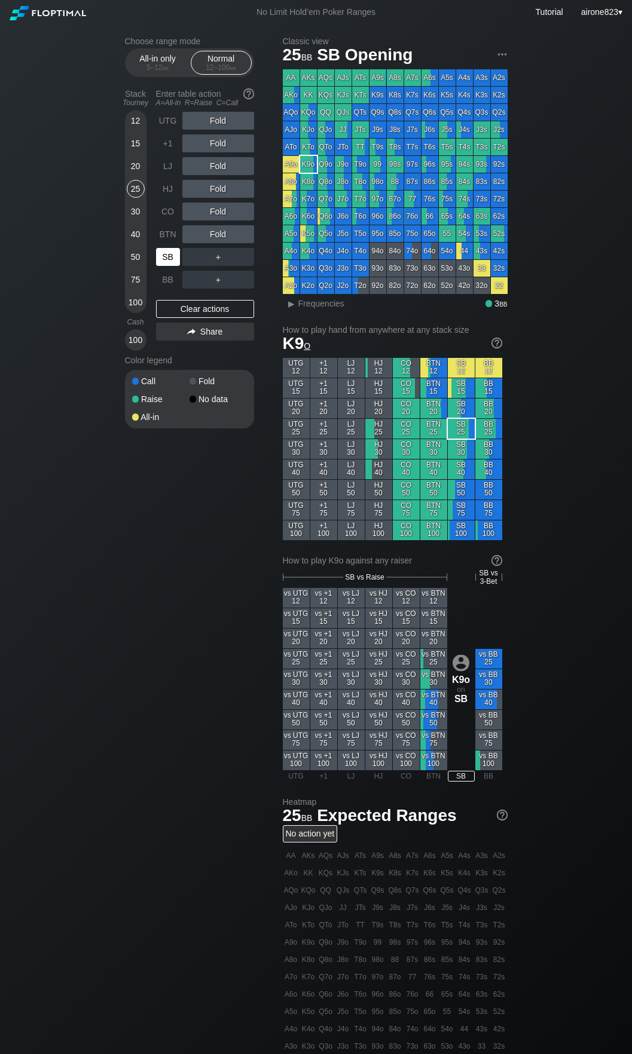
click at [167, 265] on div "SB" at bounding box center [168, 257] width 24 height 18
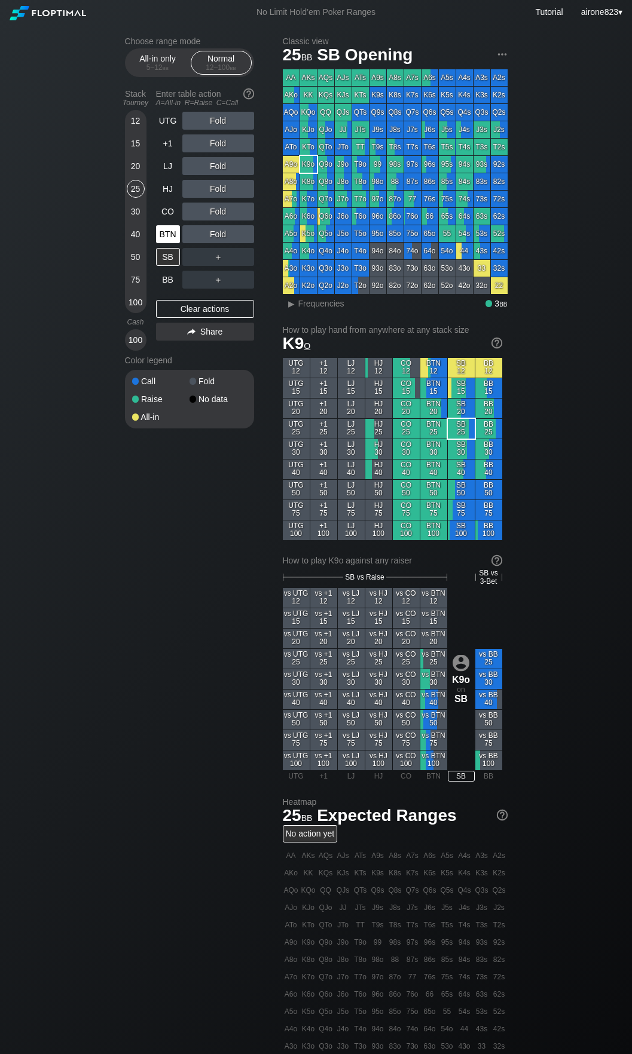
click at [163, 235] on div "BTN" at bounding box center [168, 234] width 24 height 18
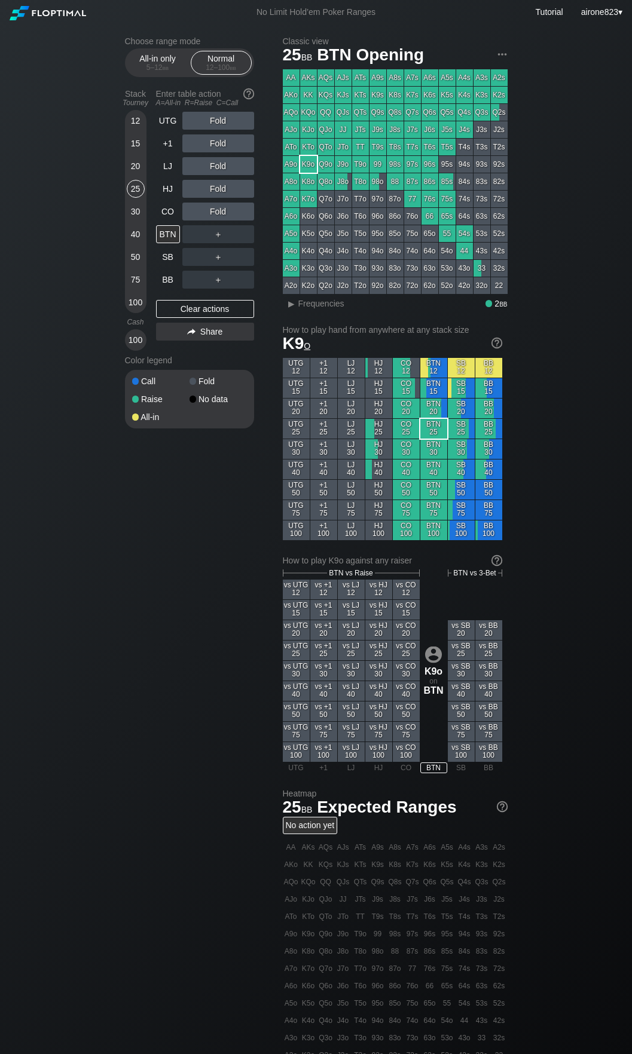
click at [139, 208] on div "30" at bounding box center [136, 212] width 18 height 18
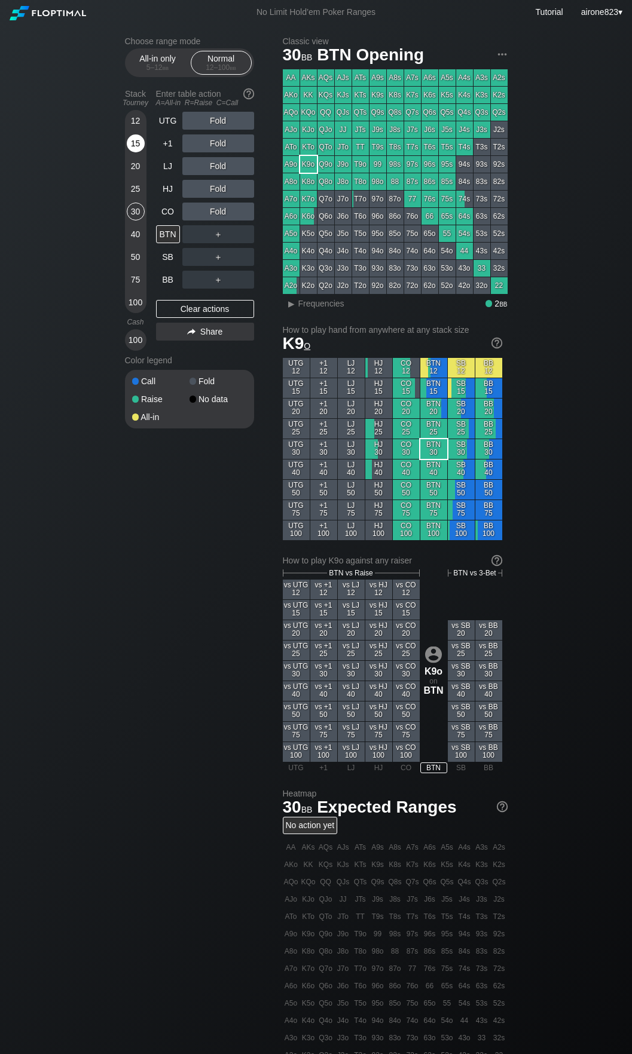
click at [136, 157] on div "15" at bounding box center [136, 145] width 18 height 23
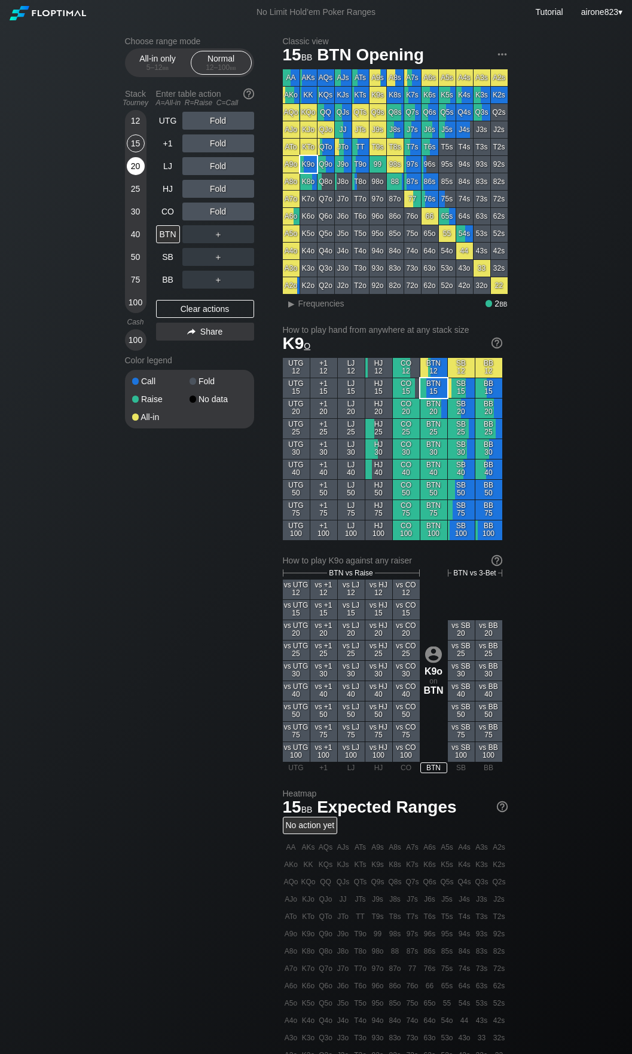
click at [139, 161] on div "20" at bounding box center [136, 166] width 18 height 18
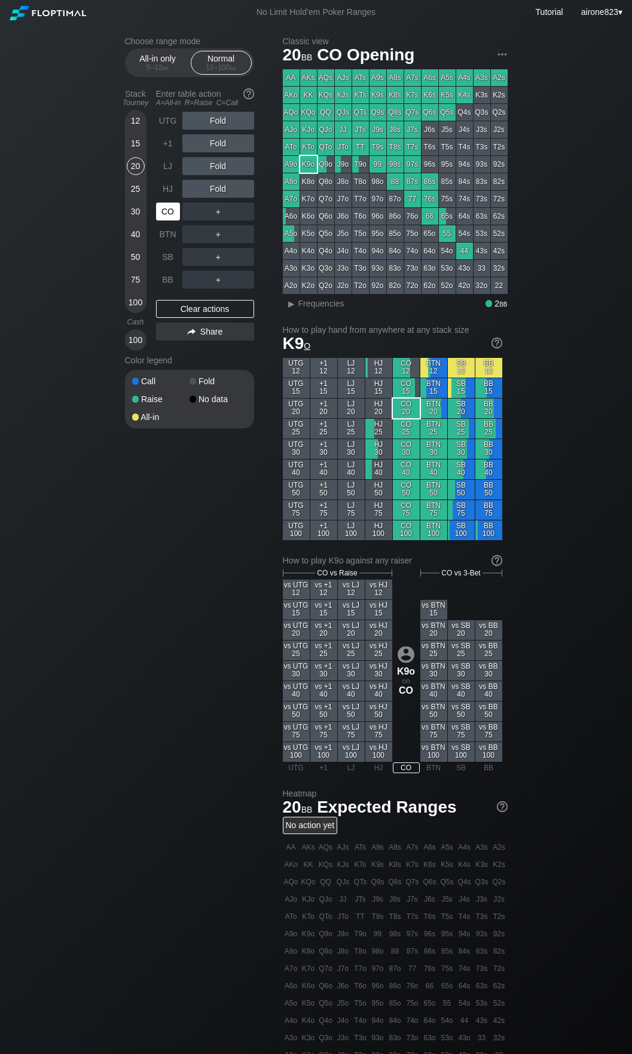
click at [180, 217] on div "CO" at bounding box center [169, 211] width 26 height 23
click at [179, 217] on div "CO" at bounding box center [168, 212] width 24 height 18
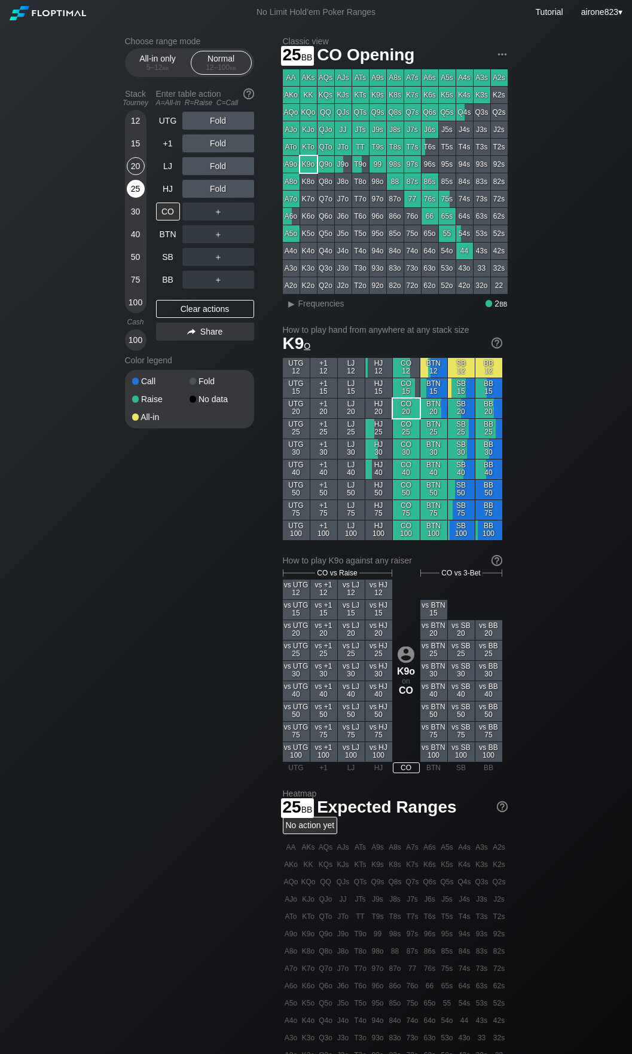
click at [141, 197] on div "25" at bounding box center [136, 189] width 18 height 18
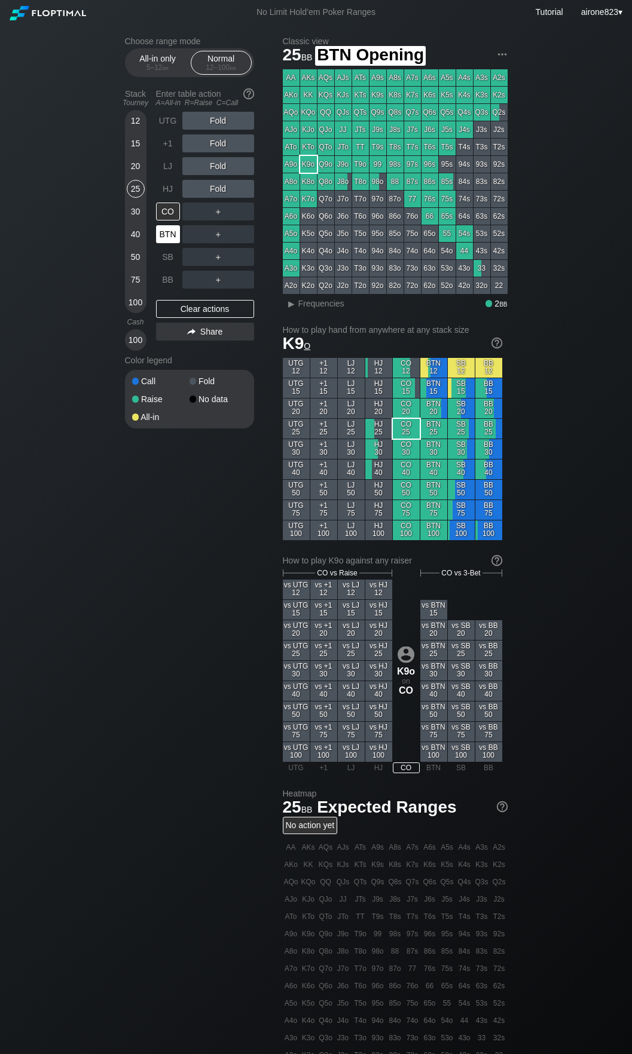
click at [167, 236] on div "BTN" at bounding box center [168, 234] width 24 height 18
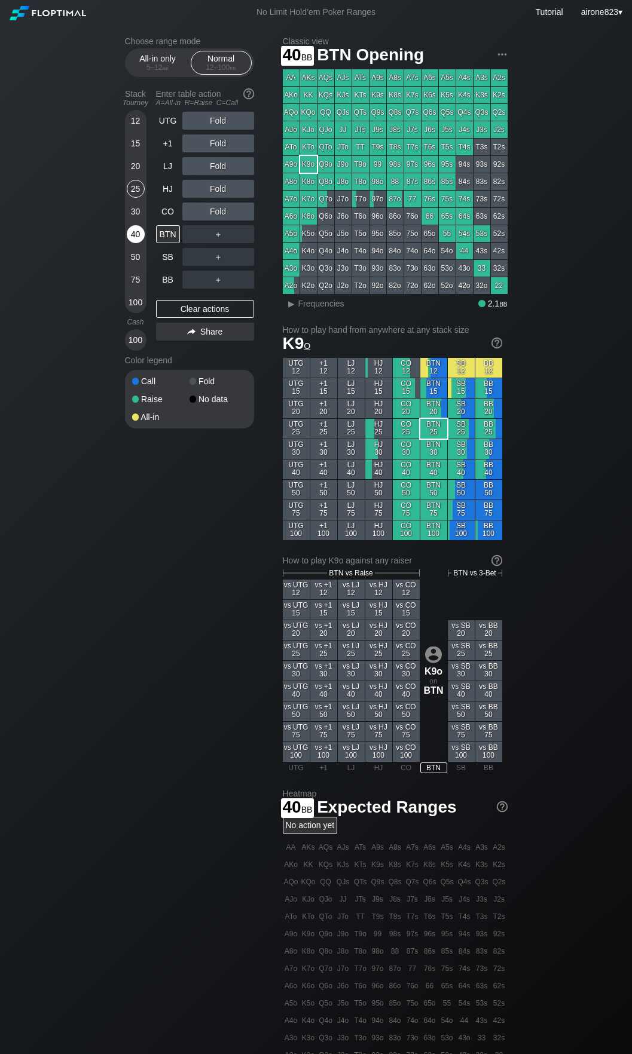
click at [135, 237] on div "40" at bounding box center [136, 234] width 18 height 18
click at [219, 134] on div "A ✕ R ✕ C ✕ Fold" at bounding box center [218, 143] width 72 height 27
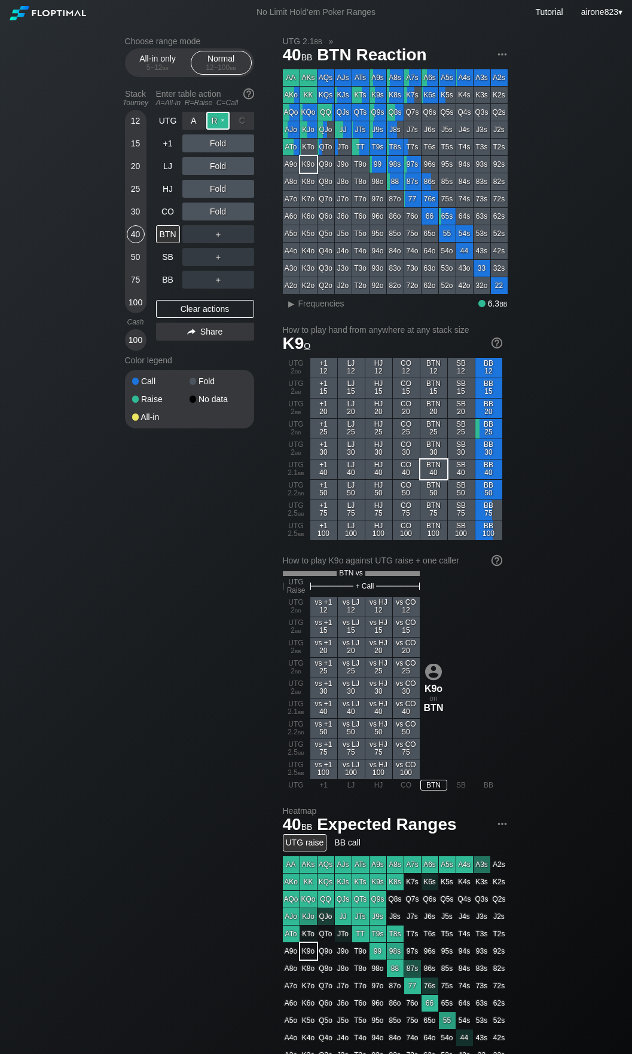
click at [220, 122] on div "R ✕" at bounding box center [217, 121] width 23 height 18
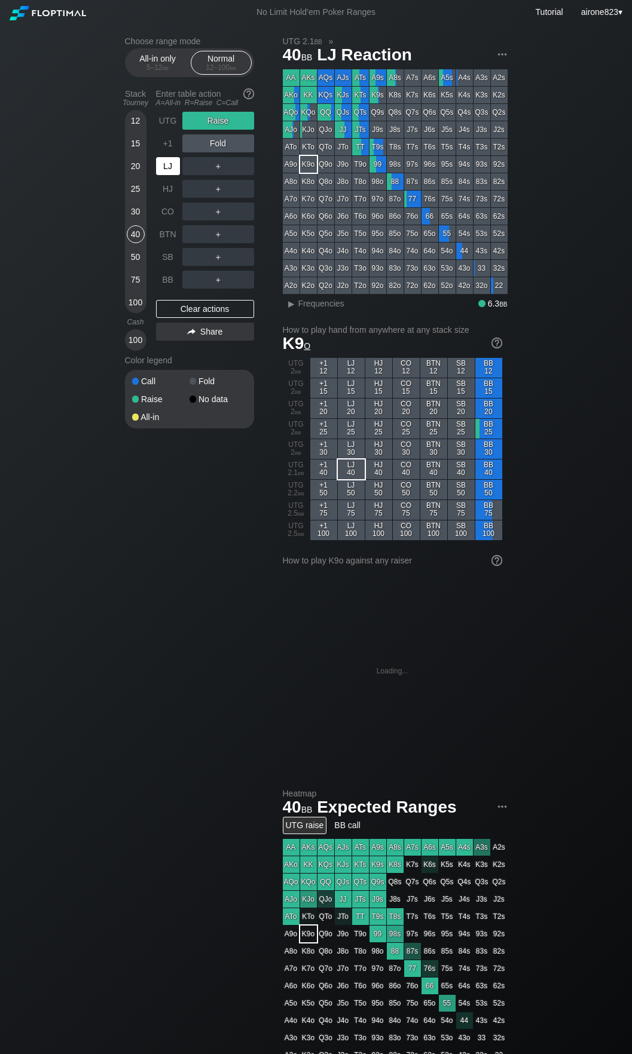
click at [164, 163] on div "LJ" at bounding box center [168, 166] width 24 height 18
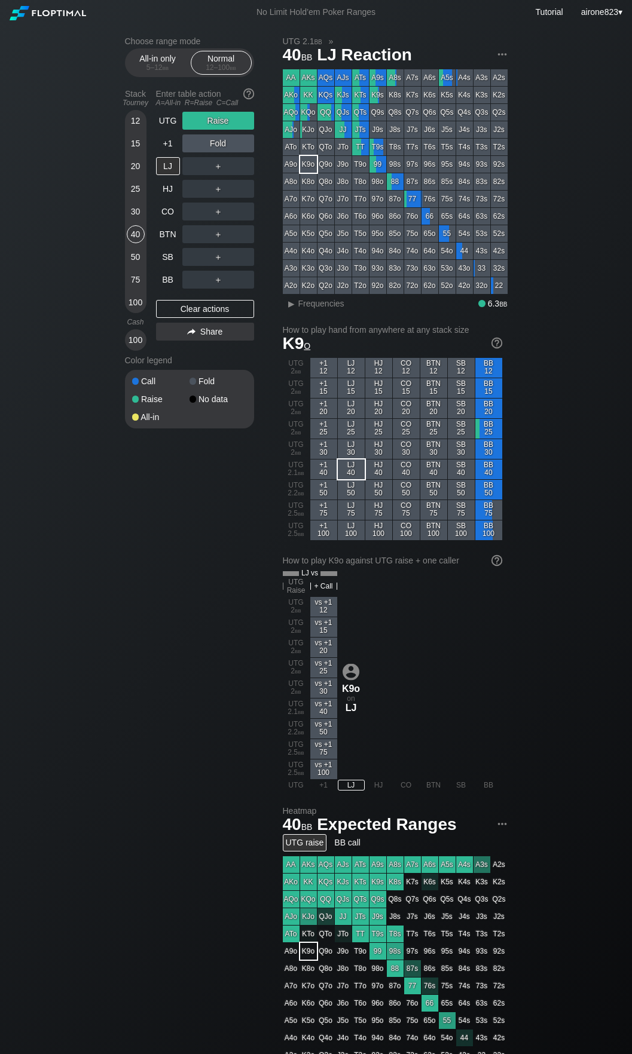
click at [127, 264] on div "50" at bounding box center [136, 259] width 18 height 23
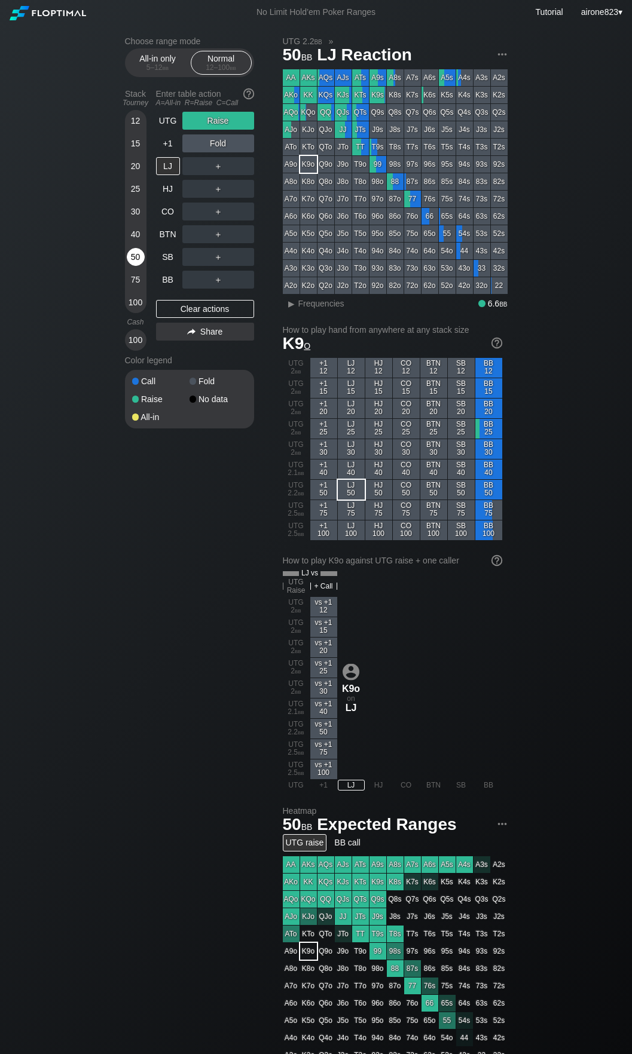
click at [127, 264] on div "50" at bounding box center [136, 259] width 18 height 23
click at [127, 263] on div "50" at bounding box center [136, 259] width 18 height 23
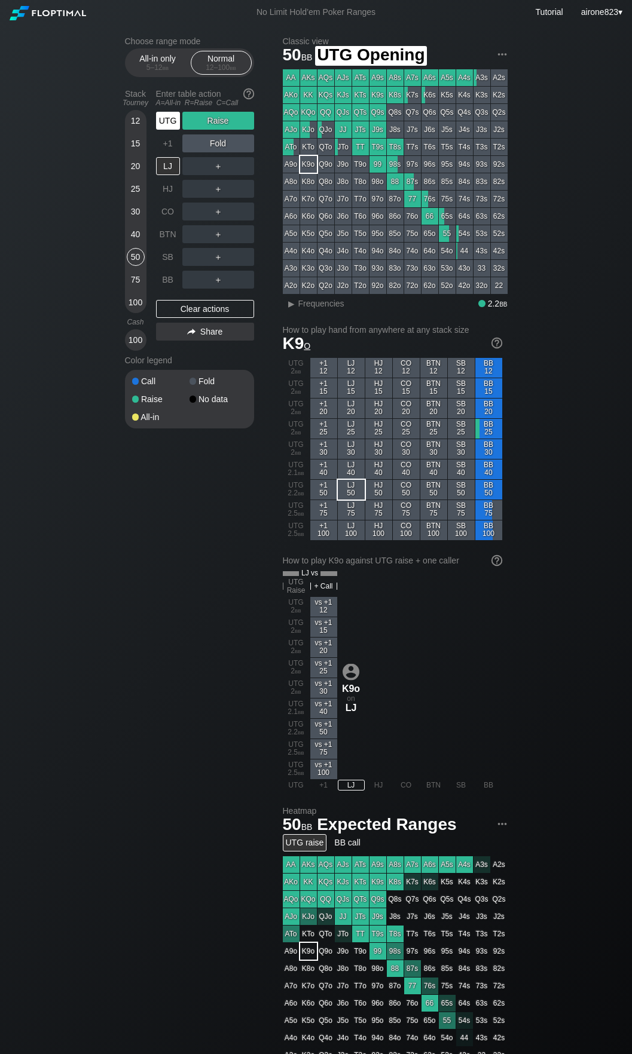
click at [161, 121] on div "UTG" at bounding box center [168, 121] width 24 height 18
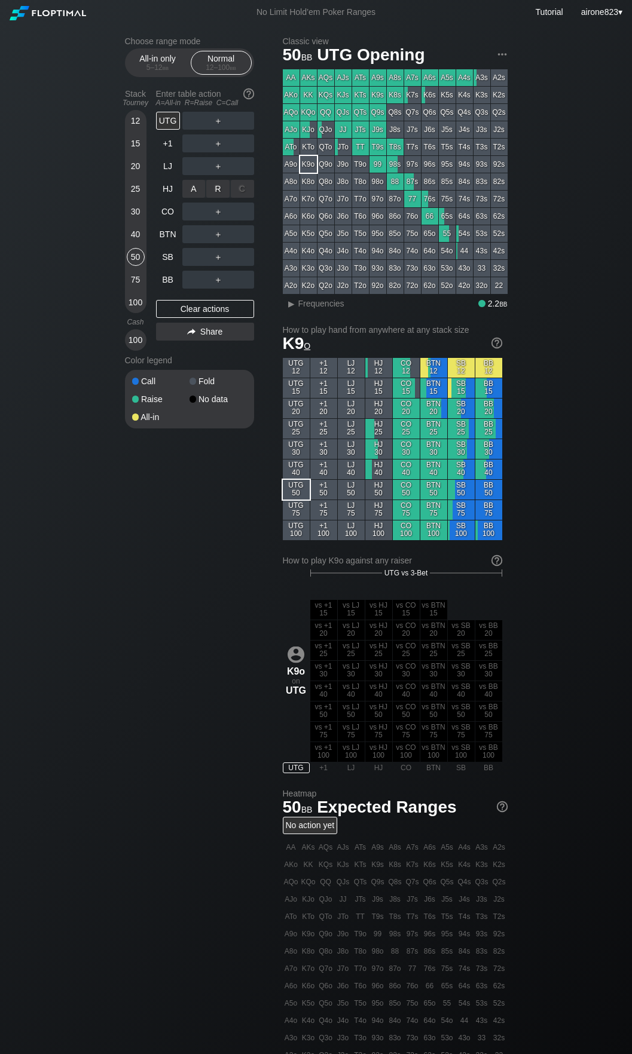
click at [204, 188] on div "A ✕" at bounding box center [193, 189] width 23 height 18
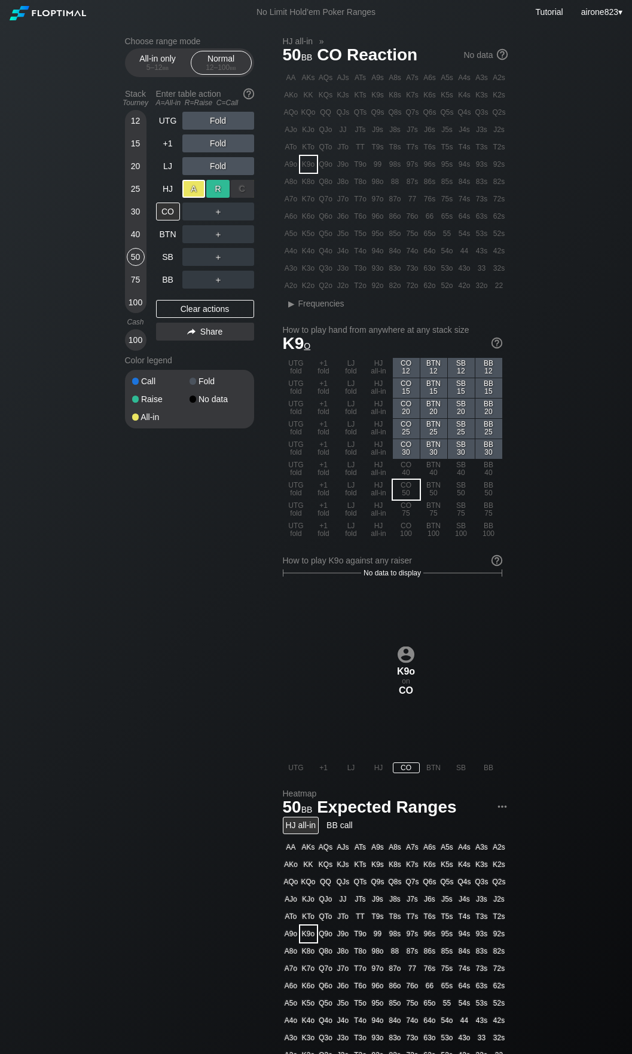
click at [222, 194] on div "R ✕" at bounding box center [217, 189] width 23 height 18
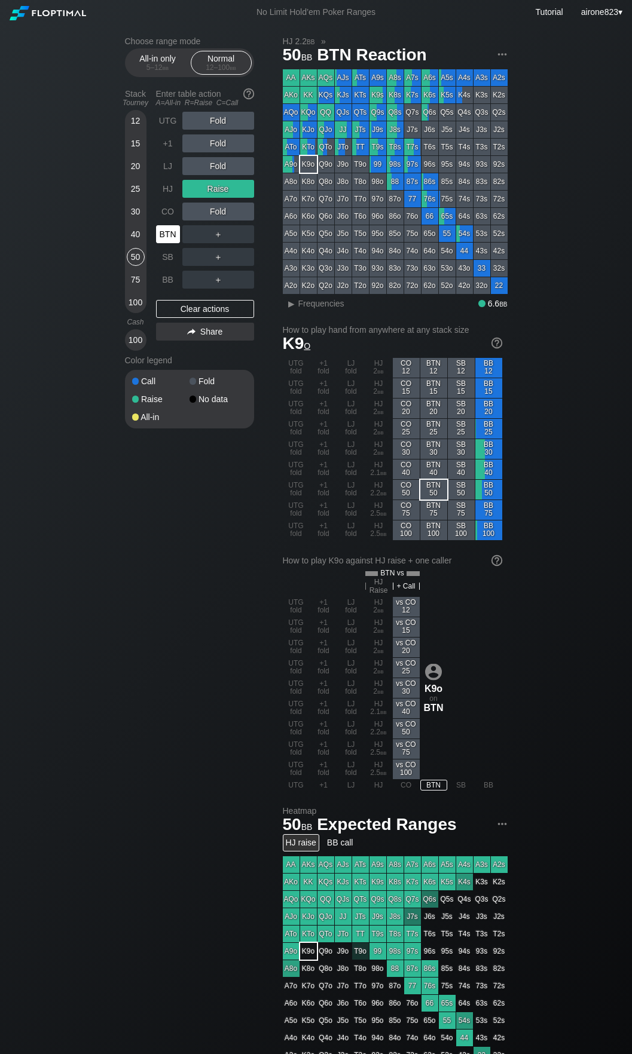
click at [167, 230] on div "BTN" at bounding box center [168, 234] width 24 height 18
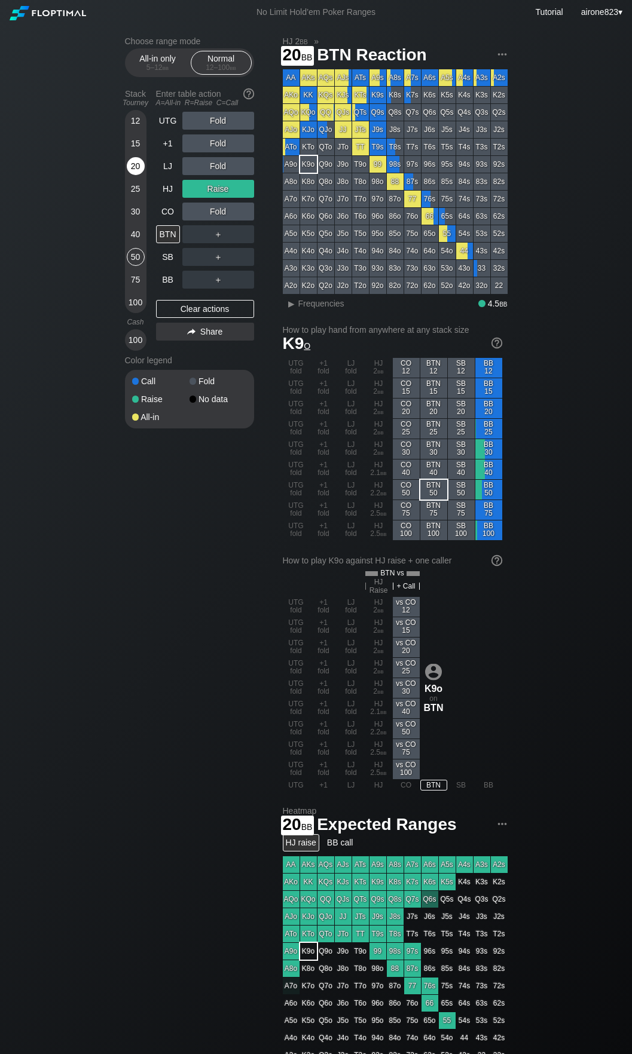
click at [139, 170] on div "20" at bounding box center [136, 166] width 18 height 18
click at [172, 207] on div "CO" at bounding box center [168, 212] width 24 height 18
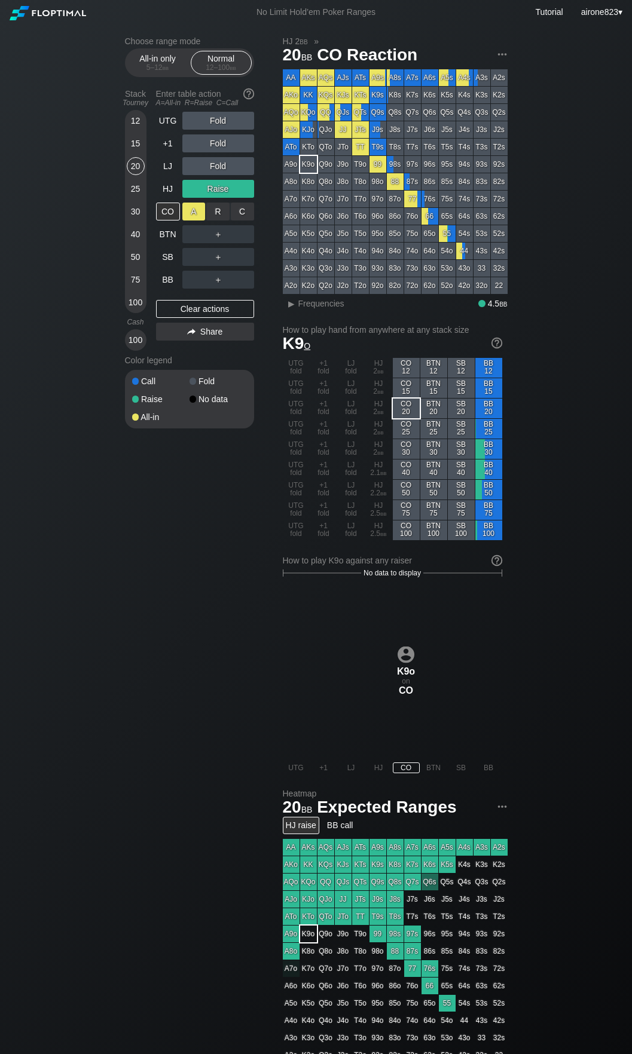
click at [190, 218] on div "A ✕" at bounding box center [193, 212] width 23 height 18
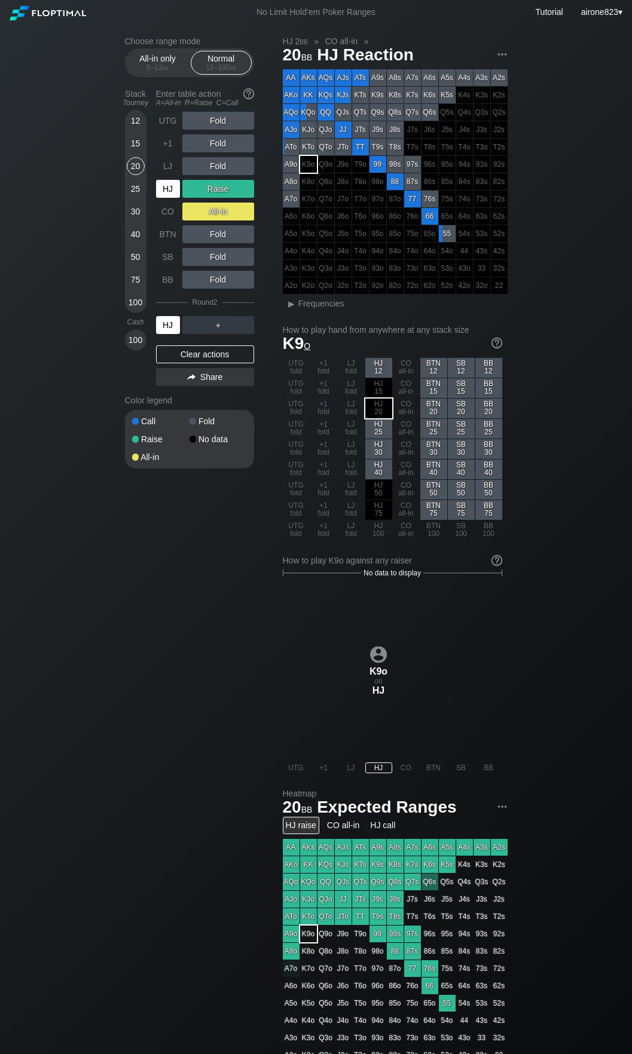
click at [170, 332] on div "HJ" at bounding box center [168, 325] width 24 height 18
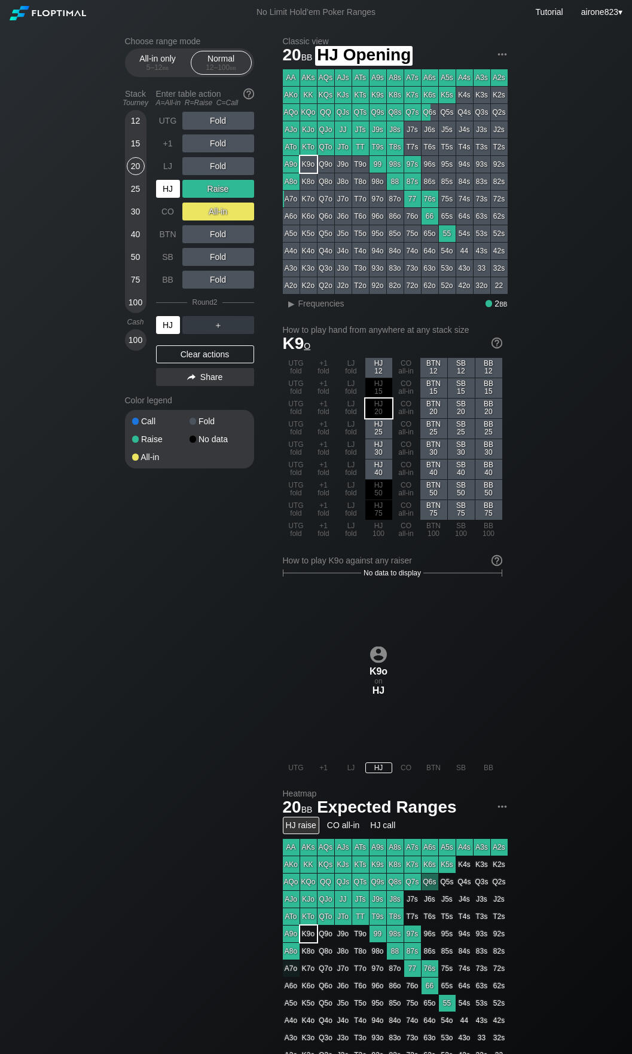
click at [166, 194] on div "HJ" at bounding box center [168, 189] width 24 height 18
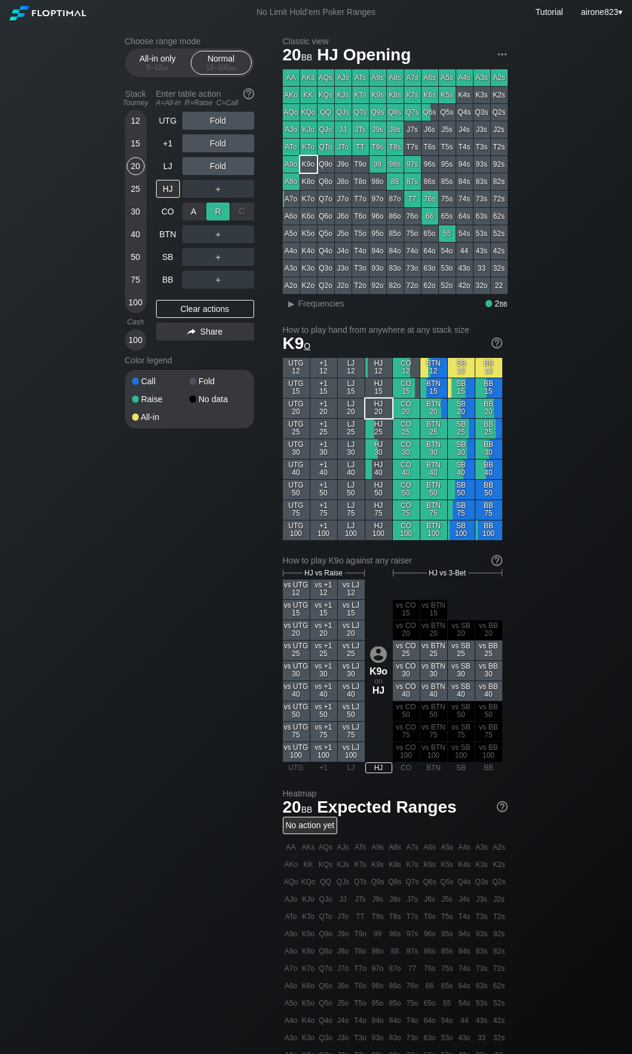
click at [222, 216] on div "R ✕" at bounding box center [217, 212] width 23 height 18
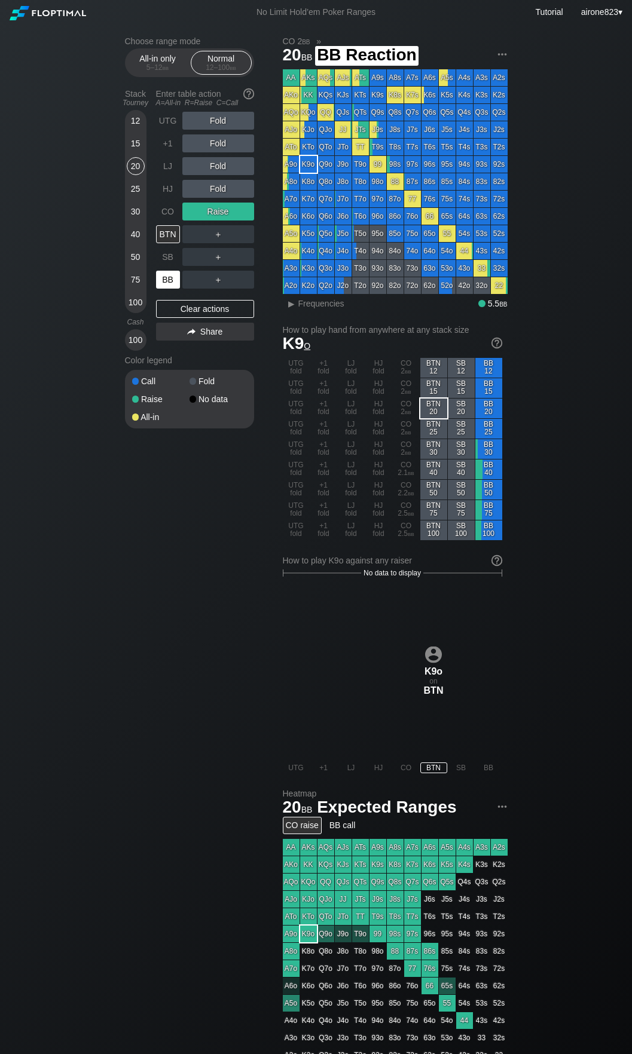
click at [174, 281] on div "BB" at bounding box center [168, 280] width 24 height 18
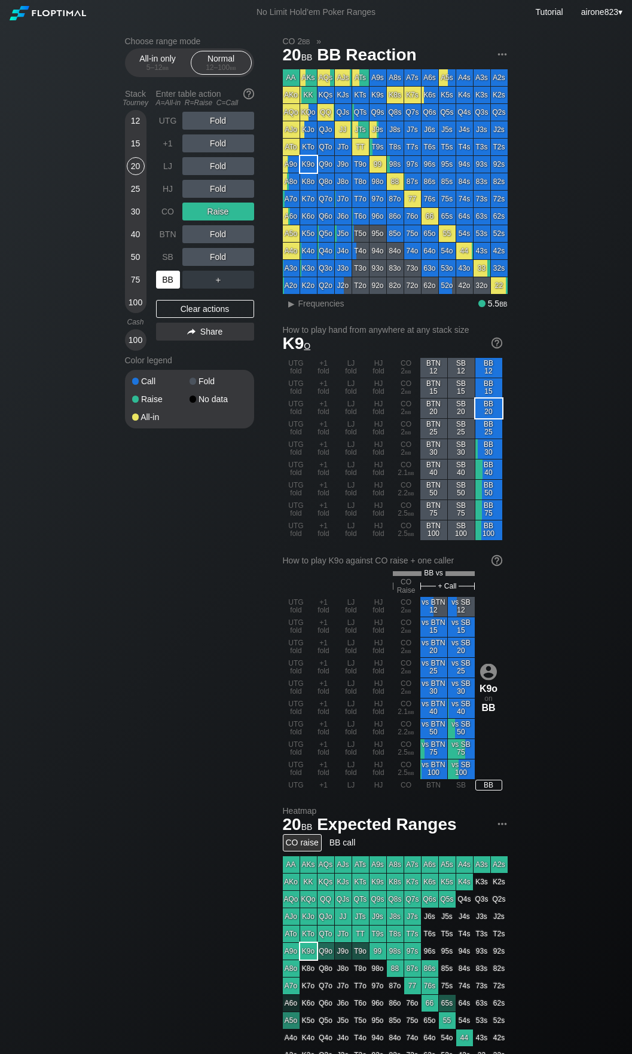
click at [174, 281] on div "BB" at bounding box center [168, 280] width 24 height 18
click at [221, 203] on div "A ✕ R ✕ C ✕ Raise" at bounding box center [218, 211] width 72 height 27
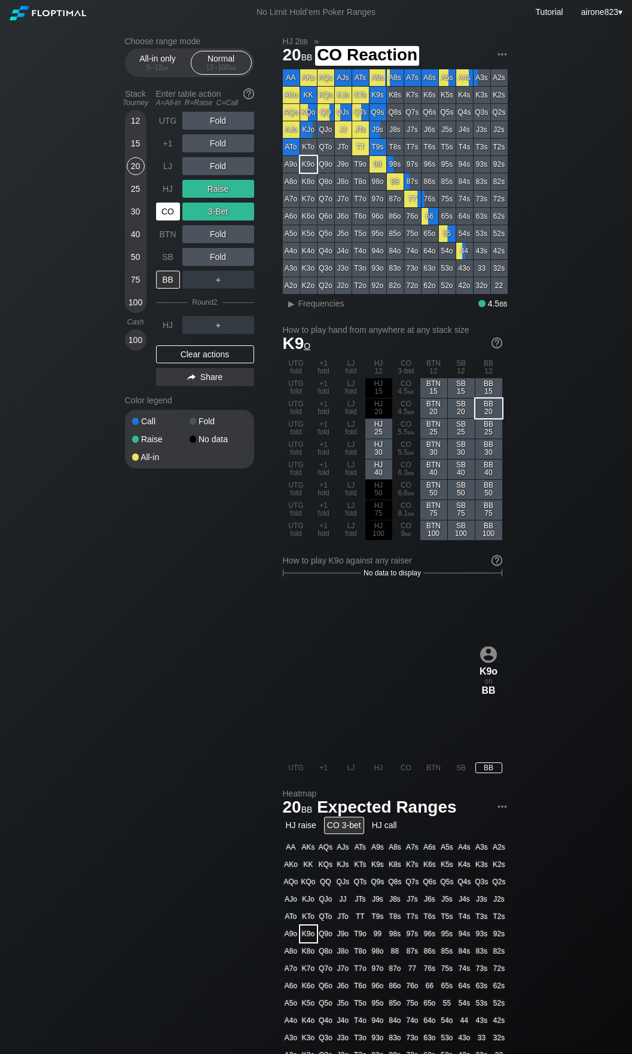
click at [160, 220] on div "CO" at bounding box center [168, 212] width 24 height 18
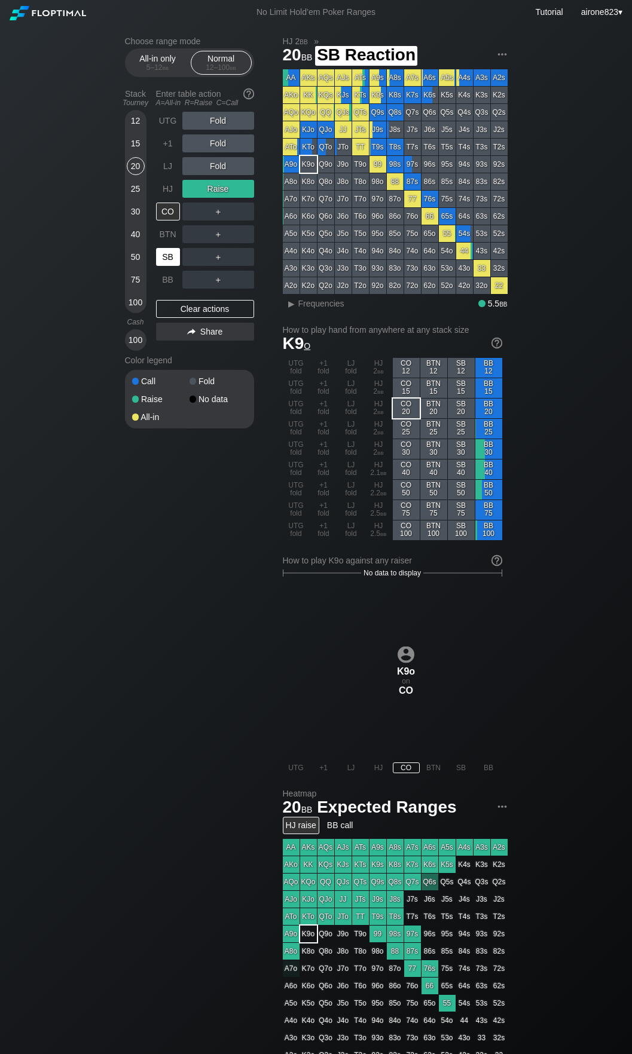
click at [168, 255] on div "SB" at bounding box center [168, 257] width 24 height 18
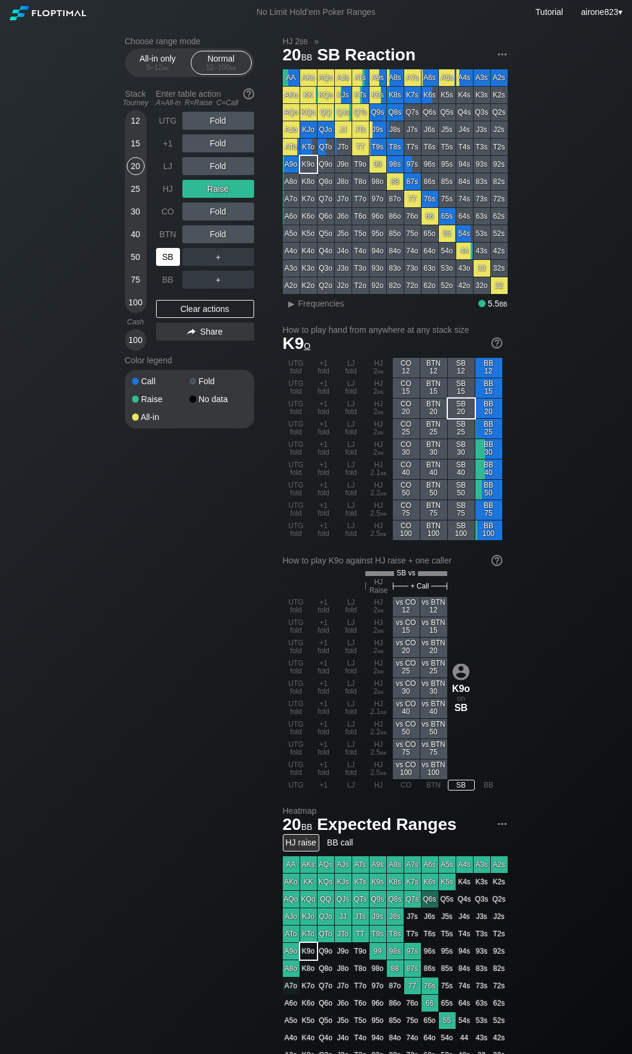
click at [168, 255] on div "SB" at bounding box center [168, 257] width 24 height 18
click at [134, 146] on div "15" at bounding box center [136, 143] width 18 height 18
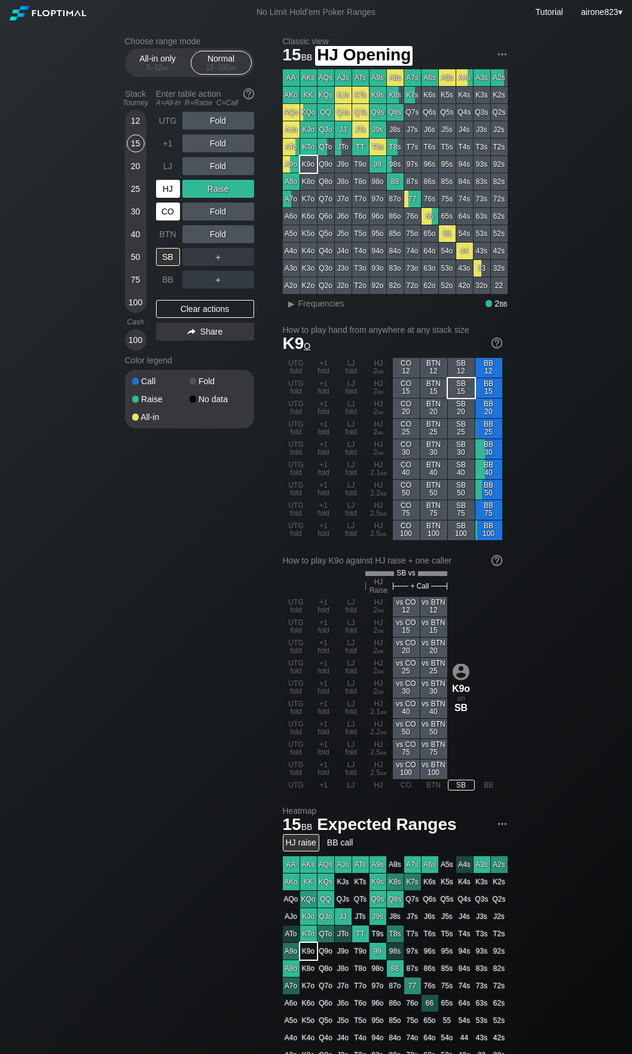
click at [163, 185] on div "HJ" at bounding box center [168, 189] width 24 height 18
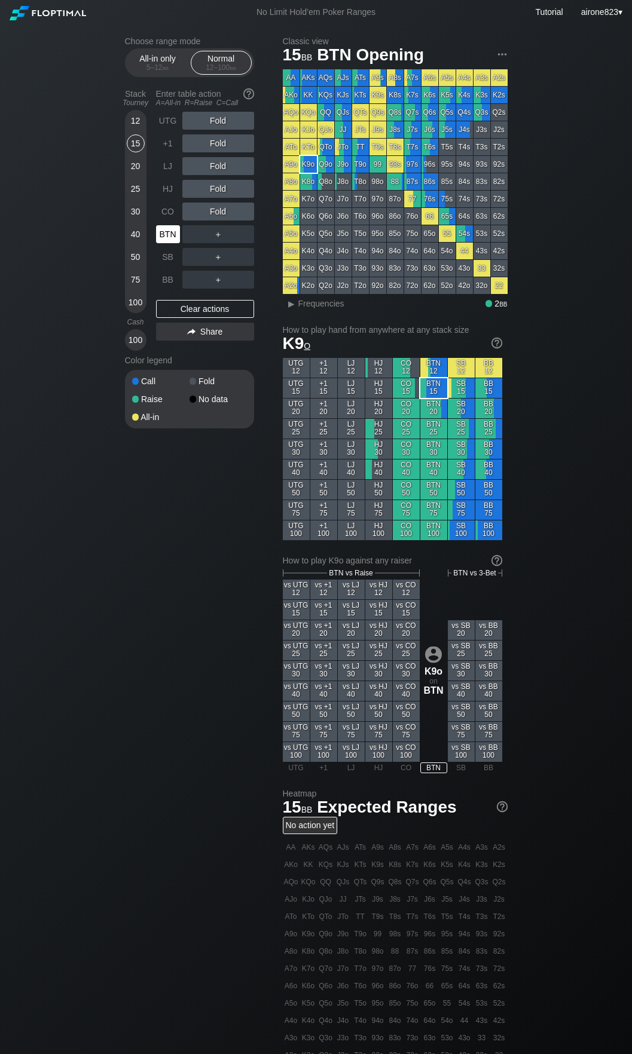
click at [169, 232] on div "BTN" at bounding box center [168, 234] width 24 height 18
click at [161, 208] on div "CO" at bounding box center [168, 212] width 24 height 18
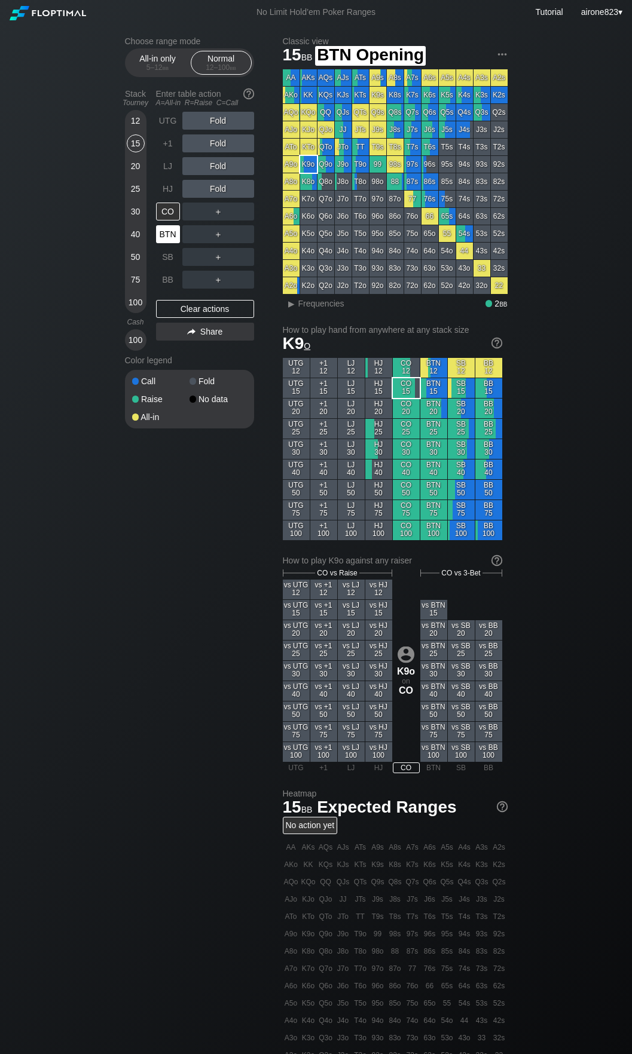
click at [164, 243] on div "BTN" at bounding box center [168, 234] width 24 height 18
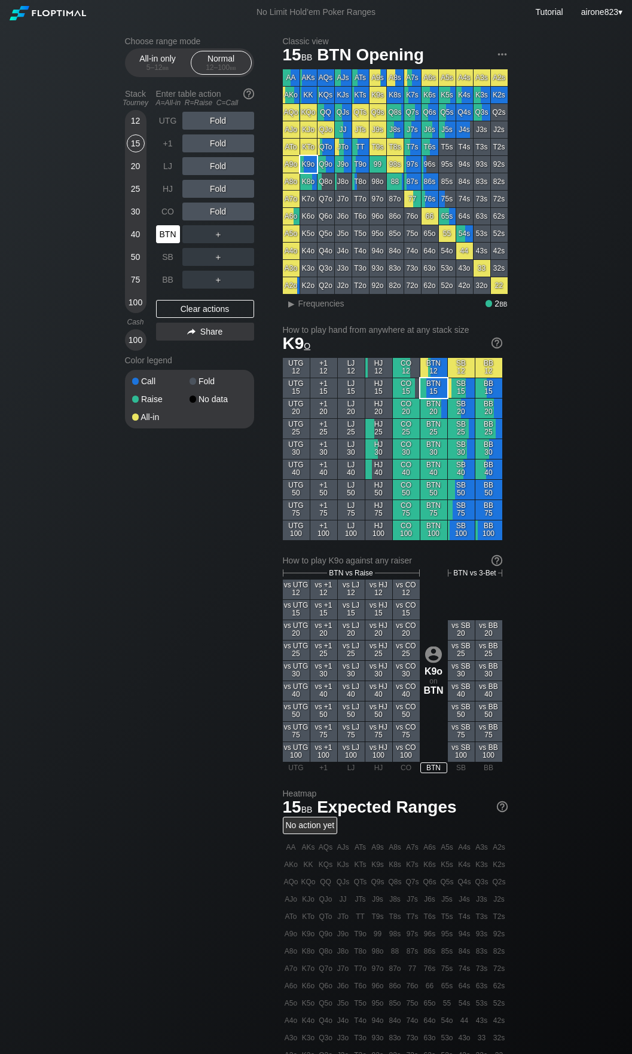
click at [164, 243] on div "BTN" at bounding box center [168, 234] width 24 height 18
